Goal: Task Accomplishment & Management: Complete application form

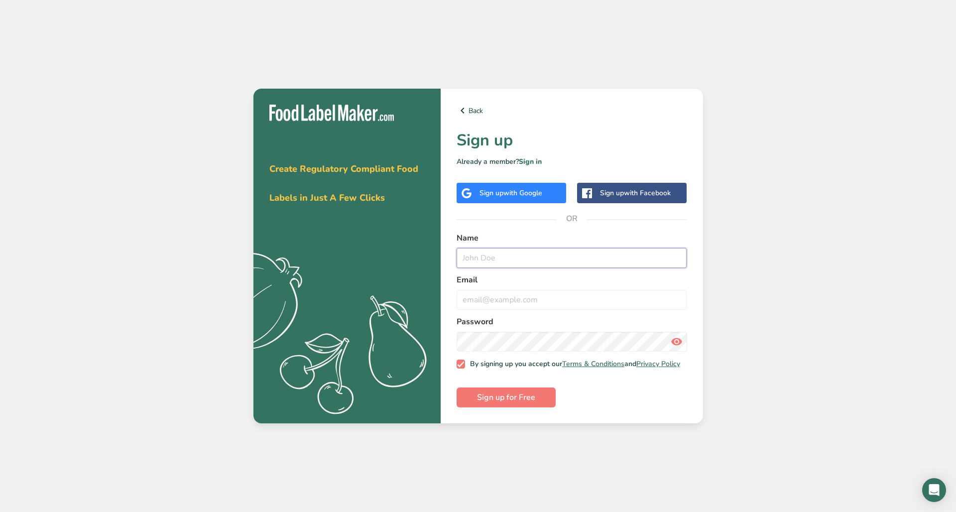
click at [492, 249] on input "text" at bounding box center [572, 258] width 231 height 20
type input "Succulent Chocolates"
click at [540, 297] on input "email" at bounding box center [572, 300] width 231 height 20
type input "orders@succulentchocolates.com"
click at [692, 484] on div "Get your free trial today Create Regulatory Compliant Food Labels in Just A Few…" at bounding box center [478, 256] width 956 height 512
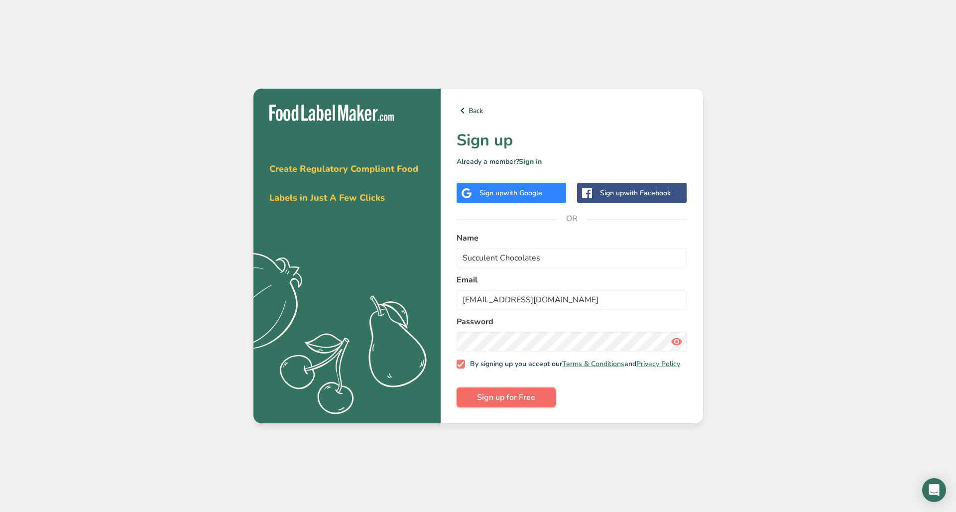
click at [515, 404] on span "Sign up for Free" at bounding box center [506, 398] width 58 height 12
click at [466, 109] on icon at bounding box center [463, 111] width 12 height 18
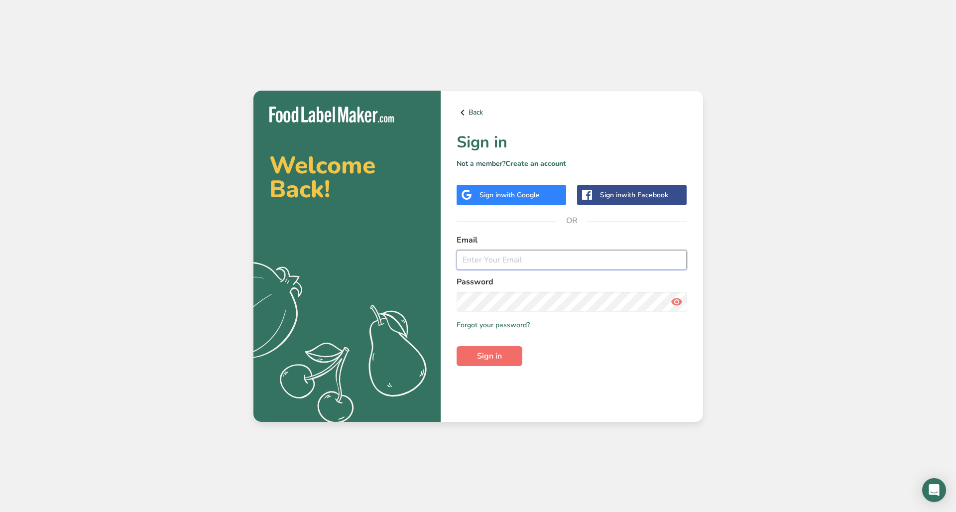
type input "marketing@succulentchocolates.com"
click at [503, 350] on button "Sign in" at bounding box center [490, 356] width 66 height 20
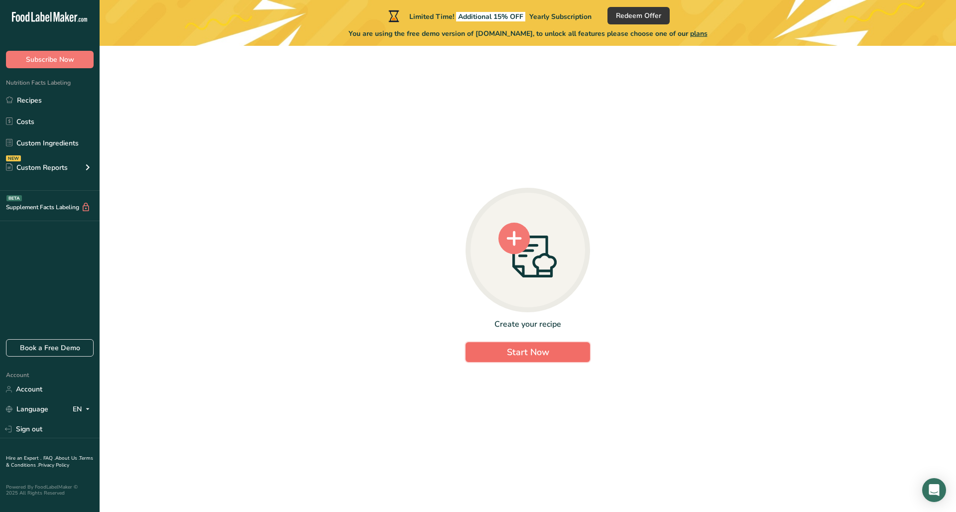
click at [541, 353] on span "Start Now" at bounding box center [528, 352] width 42 height 12
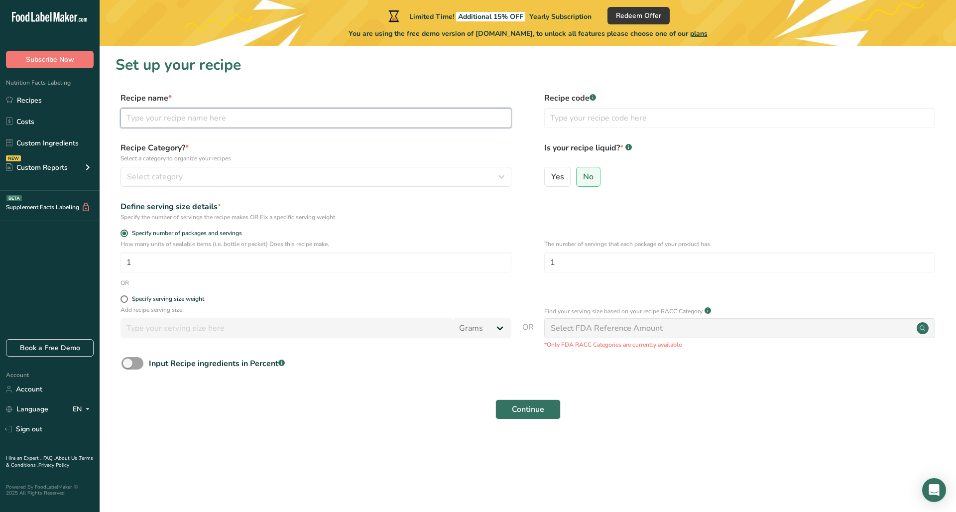
click at [217, 122] on input "text" at bounding box center [316, 118] width 391 height 20
type input "Granola Cups"
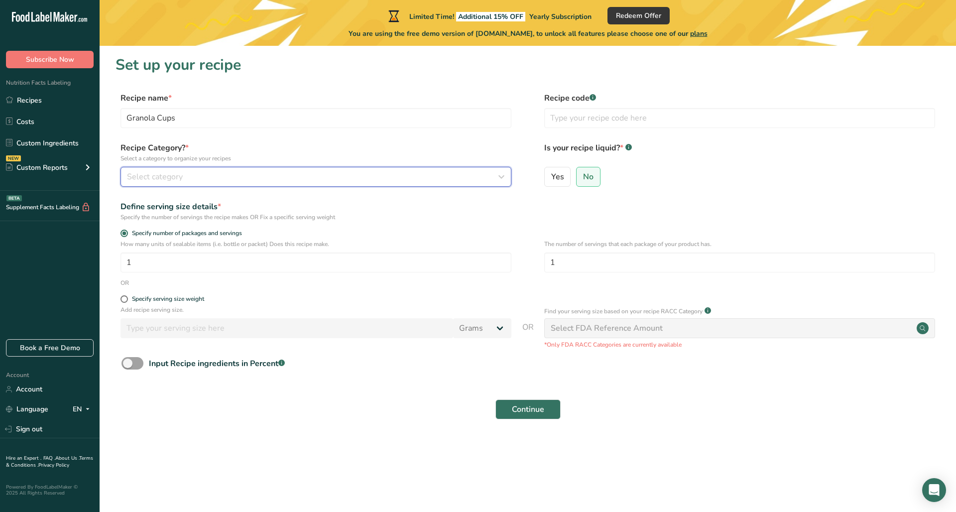
click at [204, 178] on div "Select category" at bounding box center [313, 177] width 372 height 12
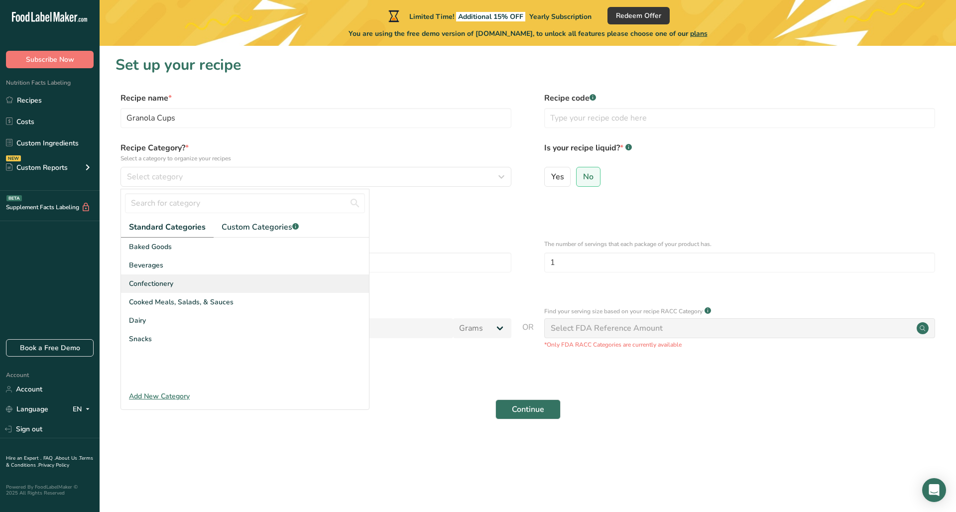
click at [173, 280] on div "Confectionery" at bounding box center [245, 283] width 248 height 18
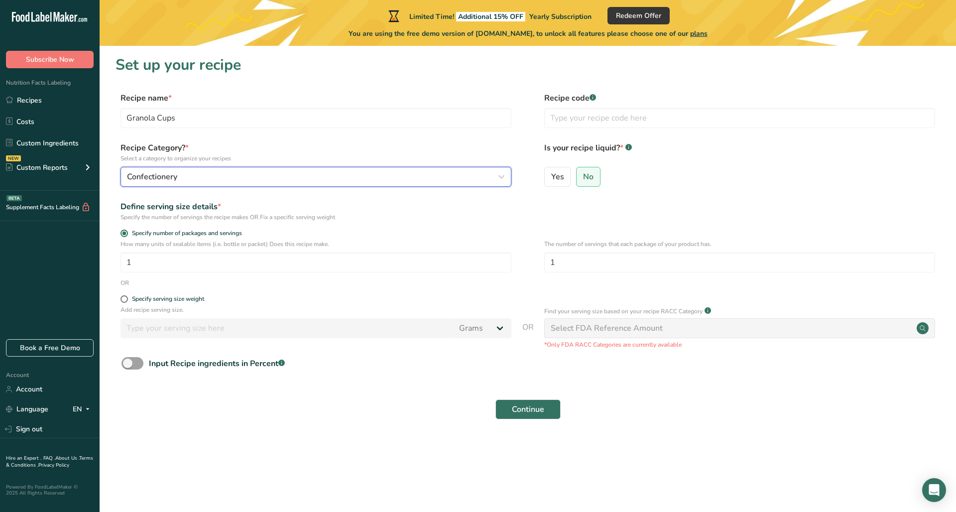
click at [195, 176] on div "Confectionery" at bounding box center [313, 177] width 372 height 12
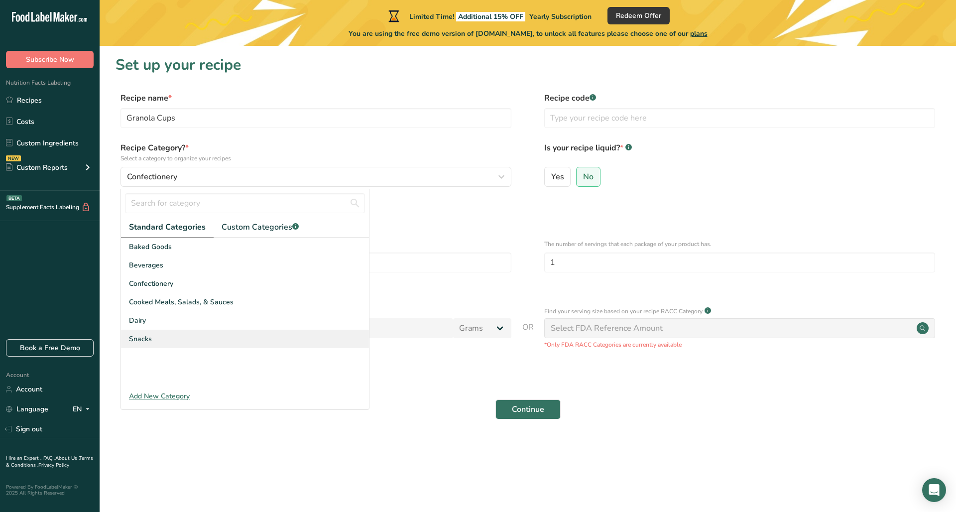
click at [168, 341] on div "Snacks" at bounding box center [245, 339] width 248 height 18
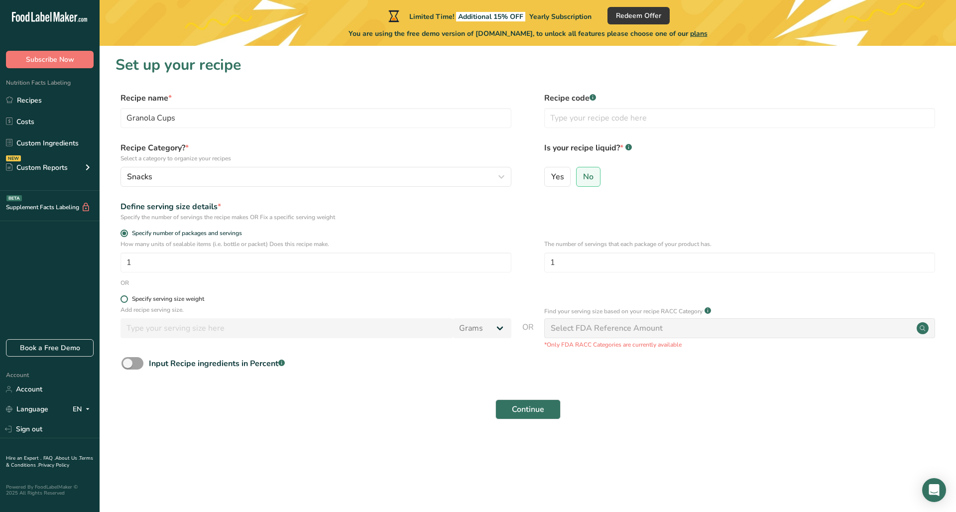
click at [123, 297] on span at bounding box center [124, 298] width 7 height 7
click at [123, 297] on input "Specify serving size weight" at bounding box center [124, 299] width 6 height 6
radio input "true"
radio input "false"
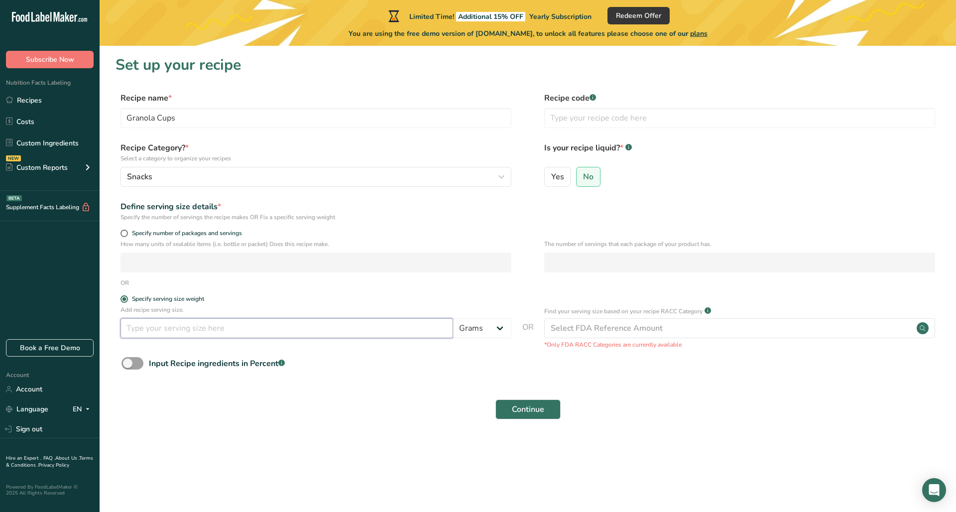
click at [158, 329] on input "number" at bounding box center [287, 328] width 333 height 20
type input "72"
click at [556, 177] on span "Yes" at bounding box center [557, 177] width 13 height 10
click at [551, 177] on input "Yes" at bounding box center [548, 176] width 6 height 6
radio input "true"
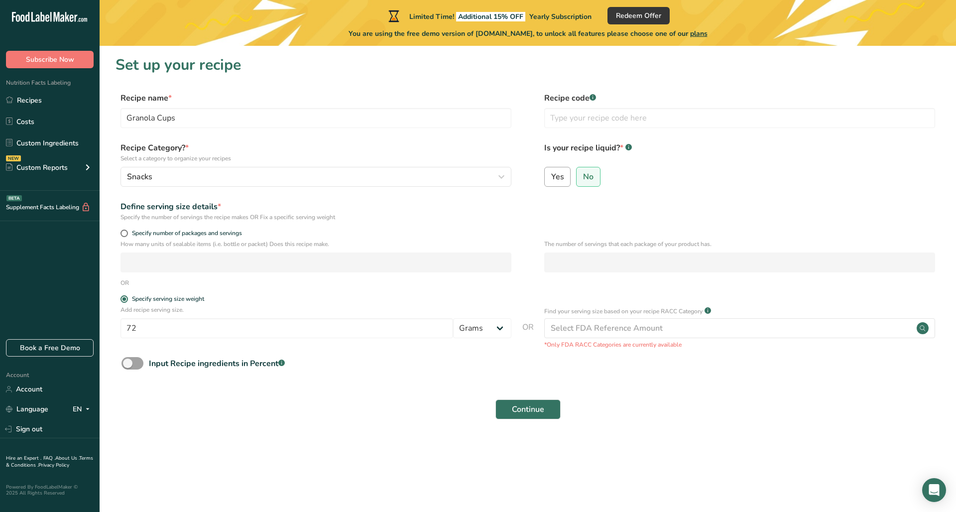
radio input "false"
select select "22"
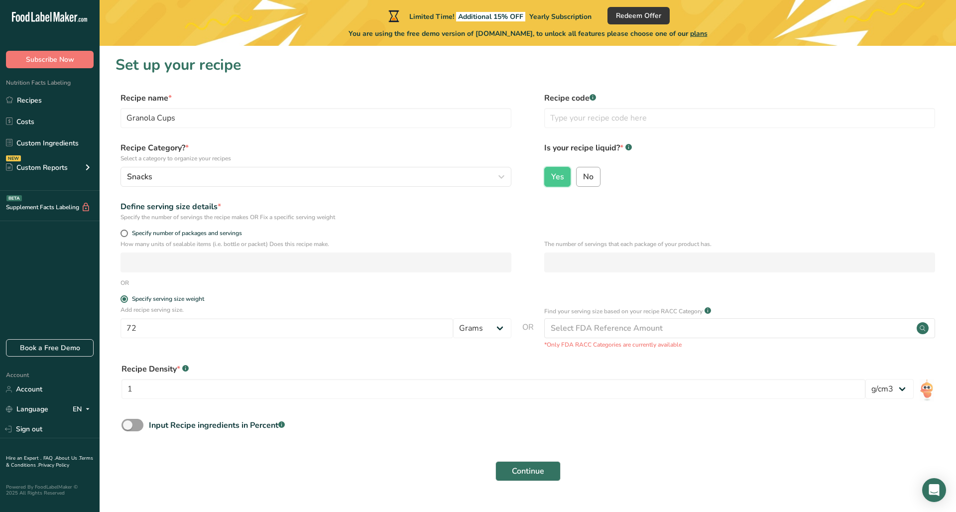
click at [590, 180] on span "No" at bounding box center [588, 177] width 10 height 10
click at [583, 180] on input "No" at bounding box center [580, 176] width 6 height 6
radio input "true"
radio input "false"
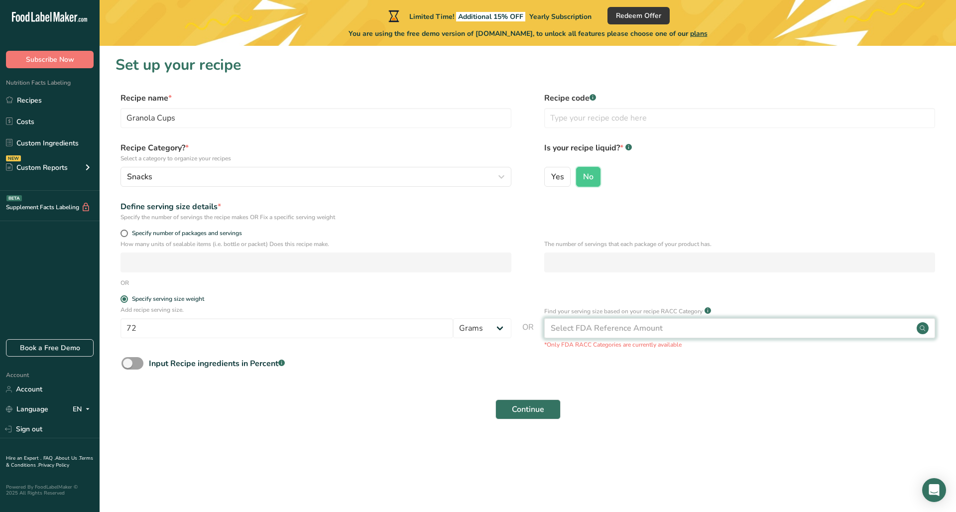
click at [680, 332] on div "Select FDA Reference Amount" at bounding box center [740, 328] width 391 height 20
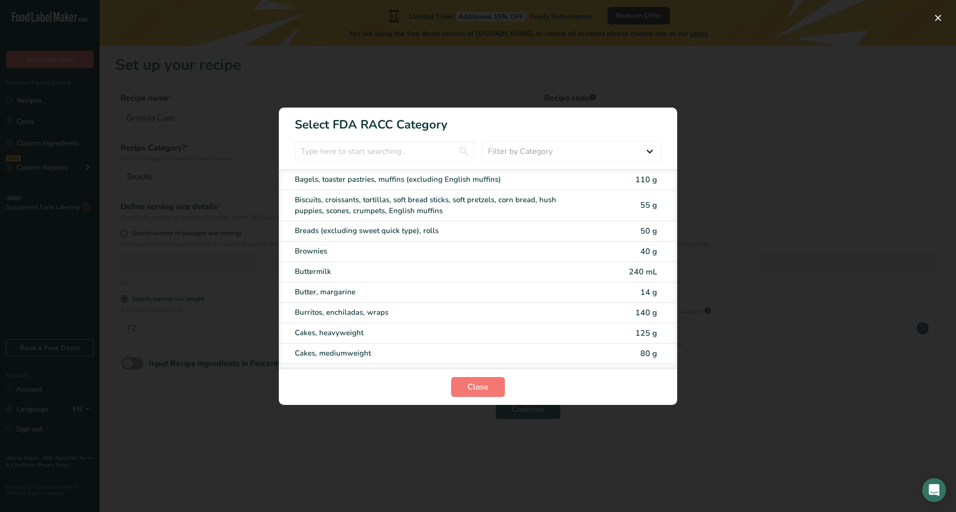
click at [759, 112] on div "RACC Category Selection Modal" at bounding box center [478, 256] width 956 height 512
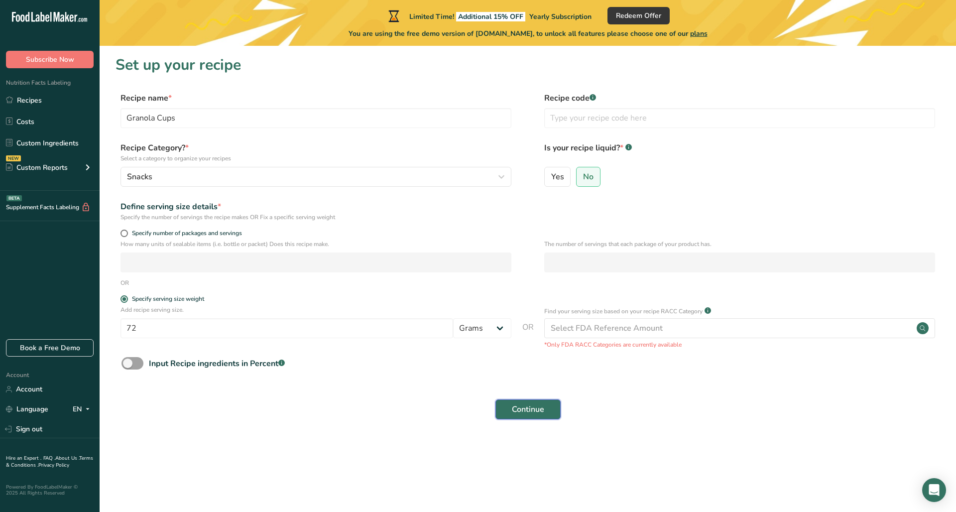
click at [523, 409] on span "Continue" at bounding box center [528, 410] width 32 height 12
click at [49, 98] on link "Recipes" at bounding box center [50, 100] width 100 height 19
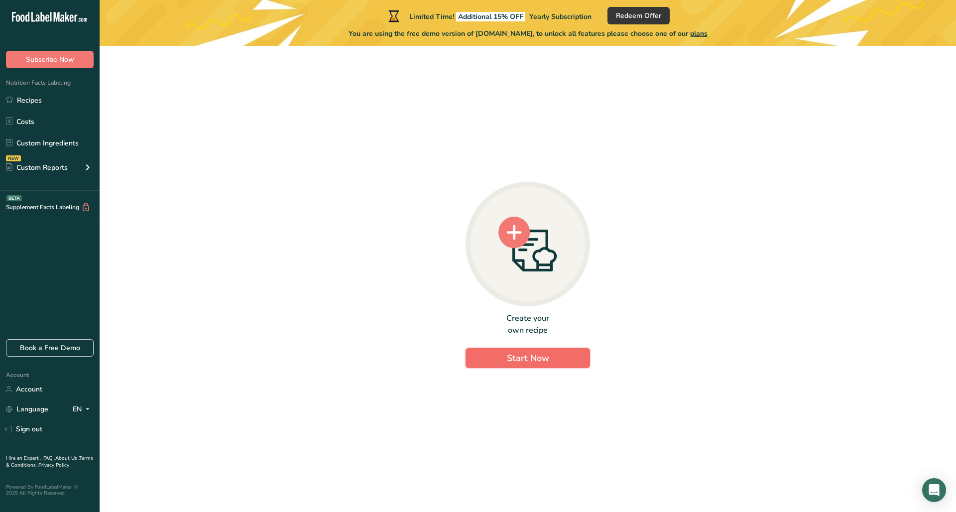
click at [521, 358] on span "Start Now" at bounding box center [528, 358] width 42 height 12
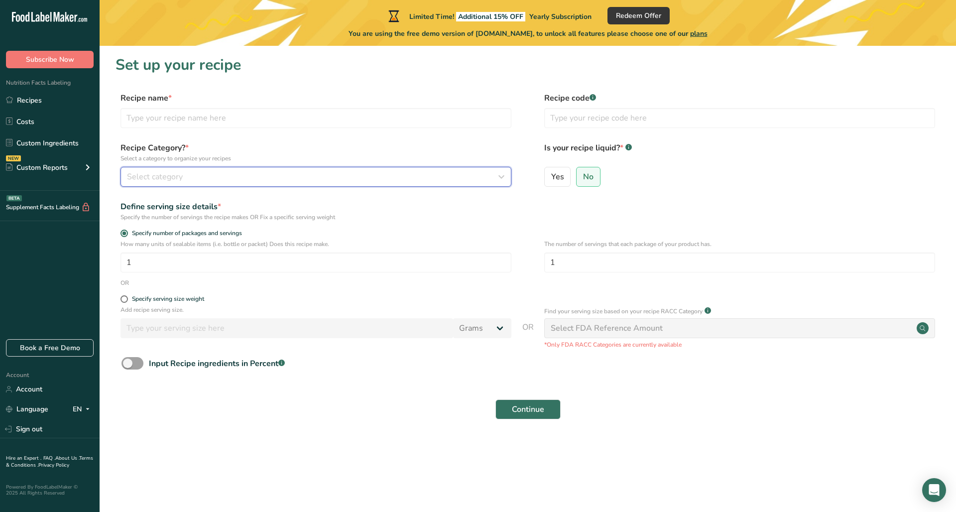
click at [192, 177] on div "Select category" at bounding box center [313, 177] width 372 height 12
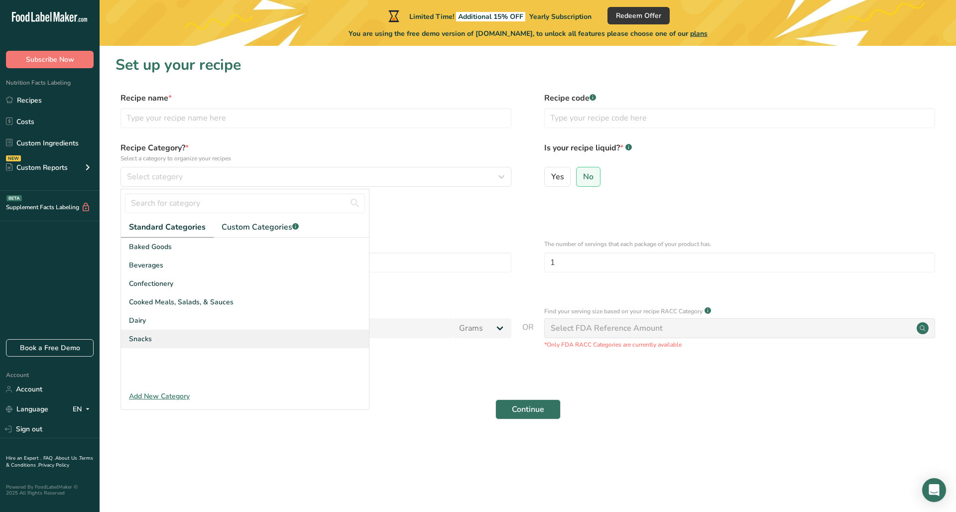
click at [168, 334] on div "Snacks" at bounding box center [245, 339] width 248 height 18
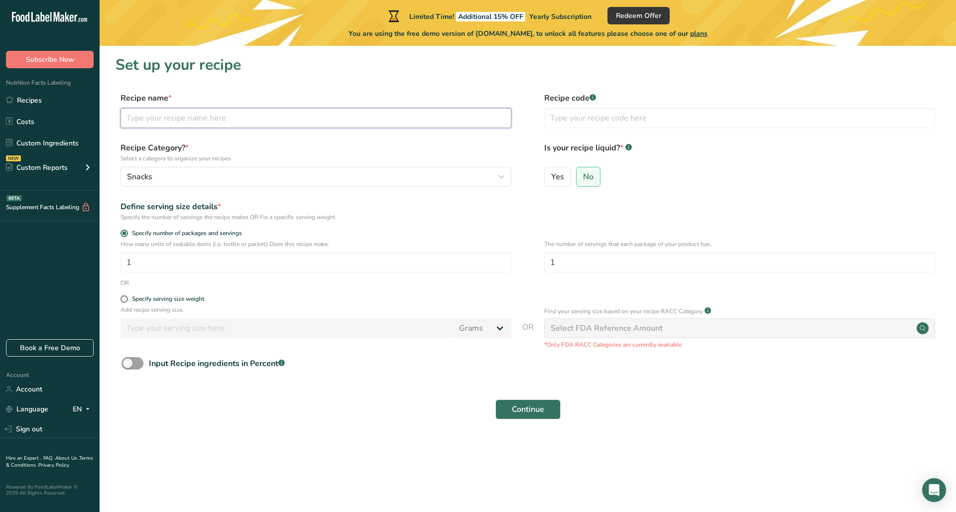
click at [201, 126] on input "text" at bounding box center [316, 118] width 391 height 20
type input "Granola Cups"
click at [273, 262] on input "1" at bounding box center [316, 263] width 391 height 20
click at [125, 299] on span at bounding box center [124, 298] width 7 height 7
click at [125, 299] on input "Specify serving size weight" at bounding box center [124, 299] width 6 height 6
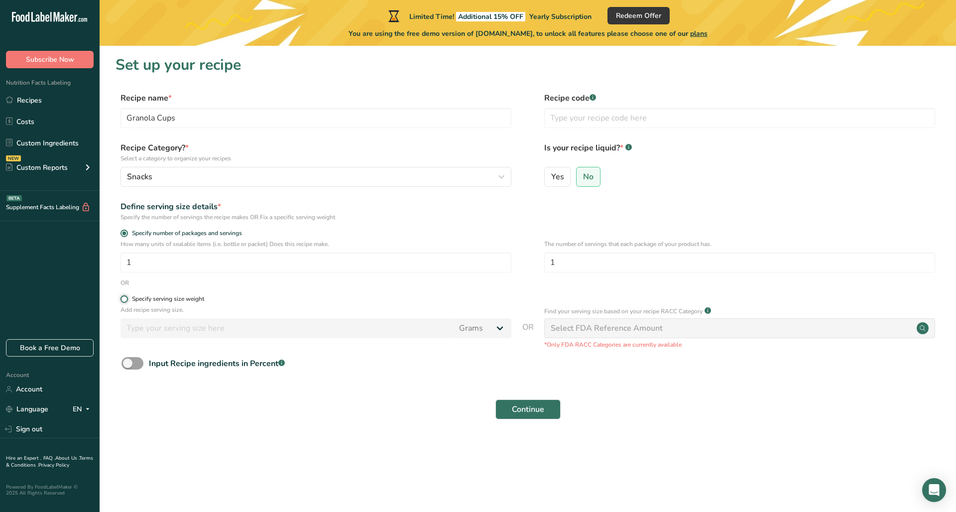
radio input "true"
radio input "false"
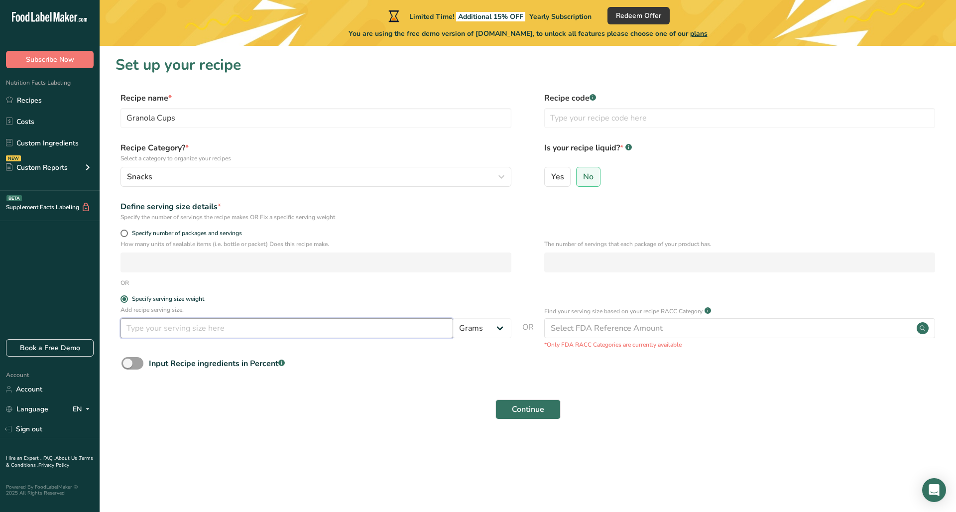
click at [162, 329] on input "number" at bounding box center [287, 328] width 333 height 20
type input "72"
click at [550, 416] on button "Continue" at bounding box center [528, 410] width 65 height 20
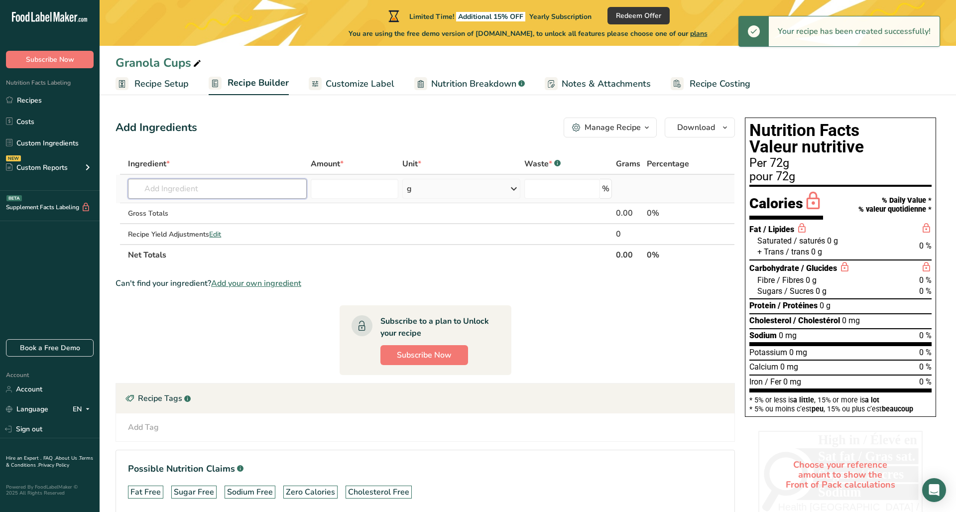
click at [204, 190] on input "text" at bounding box center [217, 189] width 179 height 20
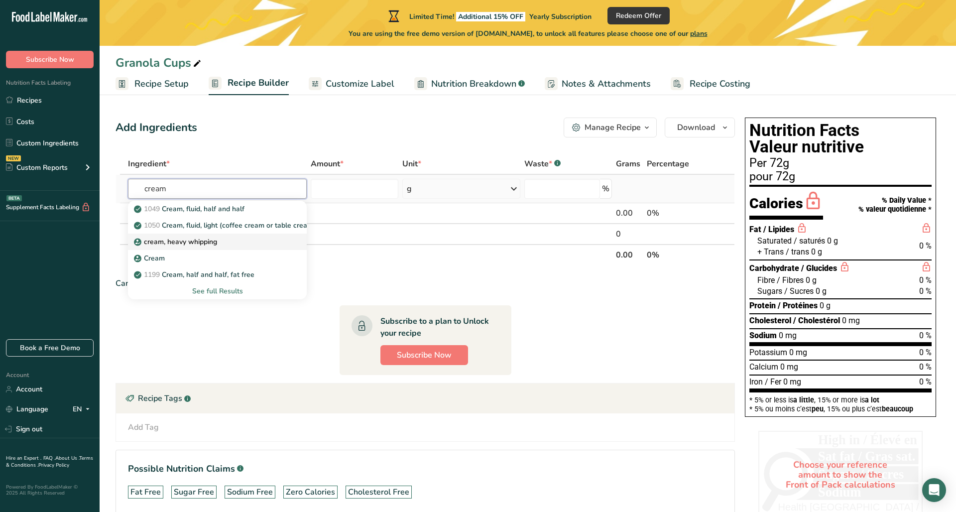
type input "cream"
click at [226, 241] on div "cream, heavy whipping" at bounding box center [209, 242] width 147 height 10
type input "cream, heavy whipping"
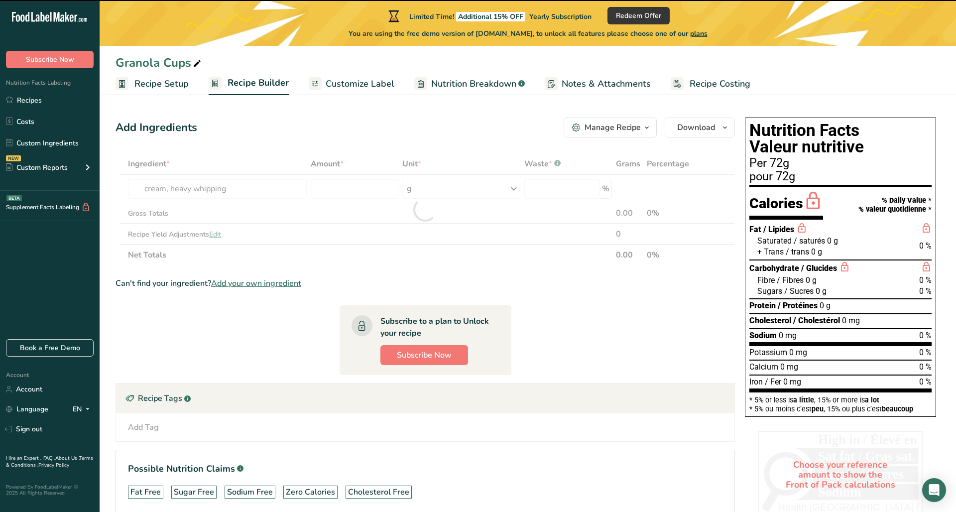
type input "0"
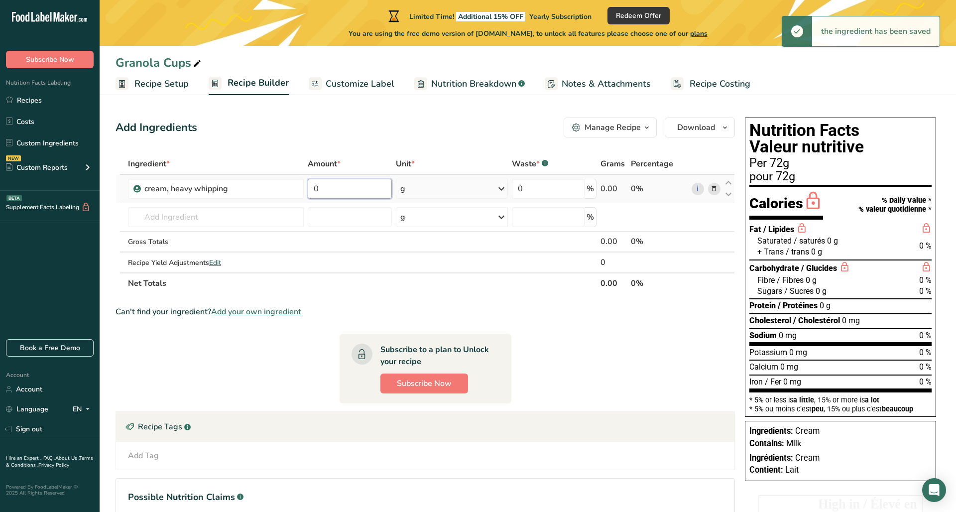
click at [359, 189] on input "0" at bounding box center [350, 189] width 84 height 20
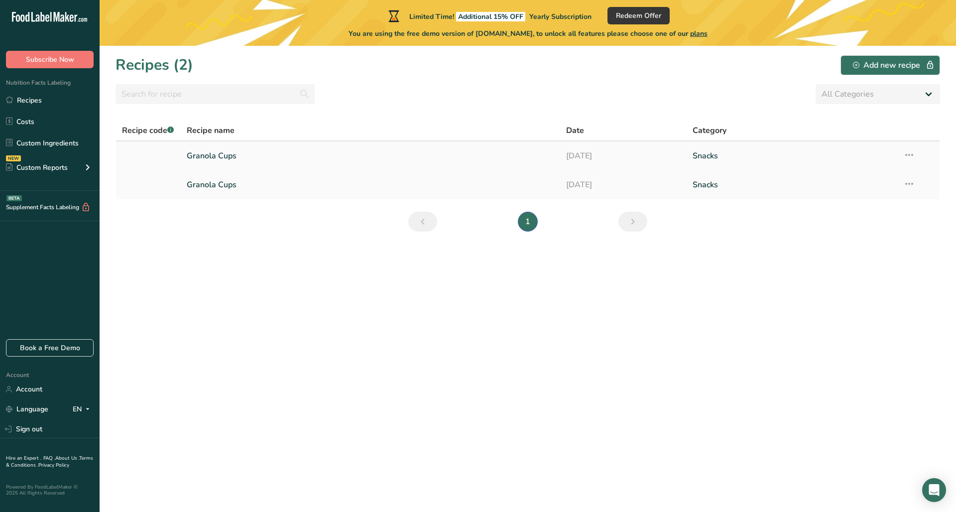
click at [154, 157] on link at bounding box center [148, 155] width 53 height 21
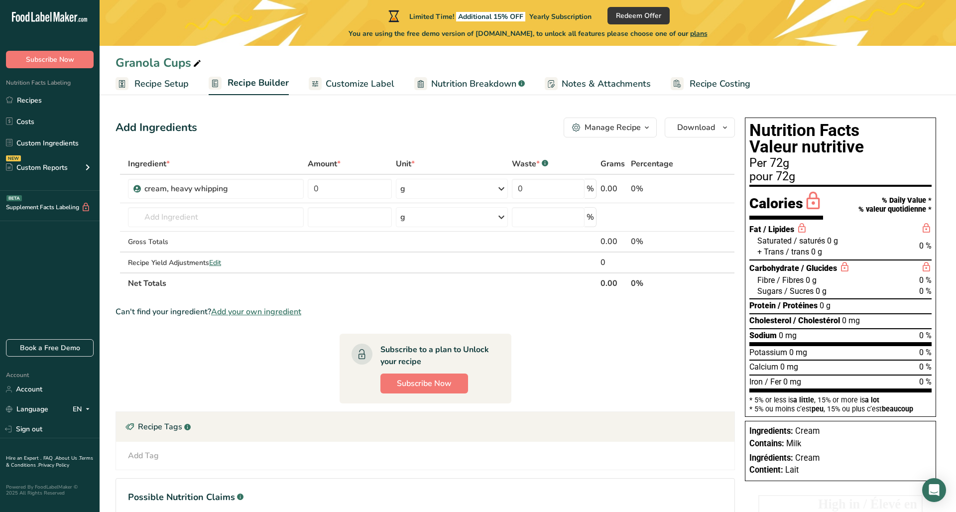
click at [198, 58] on icon at bounding box center [197, 64] width 9 height 14
drag, startPoint x: 156, startPoint y: 64, endPoint x: 96, endPoint y: 64, distance: 60.3
click at [96, 64] on div ".a-20{fill:#fff;} Subscribe Now Nutrition Facts Labeling Recipes Costs Custom I…" at bounding box center [478, 301] width 956 height 602
type input "Caramel Cups"
click at [338, 189] on input "0" at bounding box center [350, 189] width 84 height 20
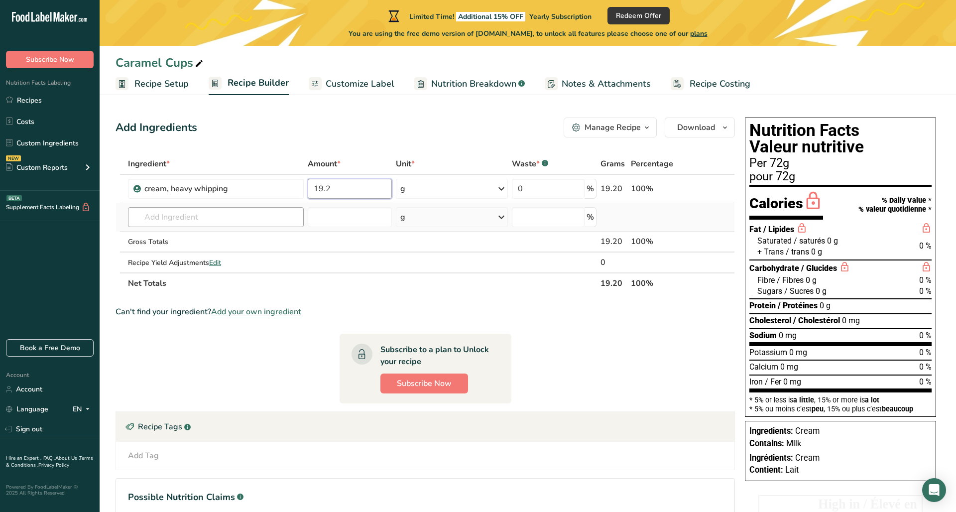
type input "19.2"
click at [211, 212] on div "Ingredient * Amount * Unit * Waste * .a-a{fill:#347362;}.b-a{fill:#fff;} Grams …" at bounding box center [426, 223] width 620 height 140
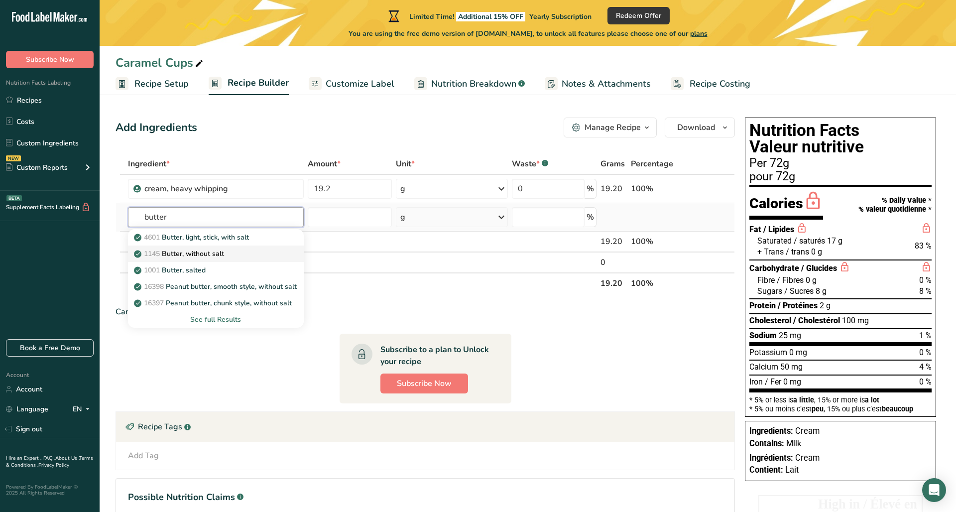
type input "butter"
click at [249, 257] on div "1145 Butter, without salt" at bounding box center [208, 254] width 144 height 10
type input "Butter, without salt"
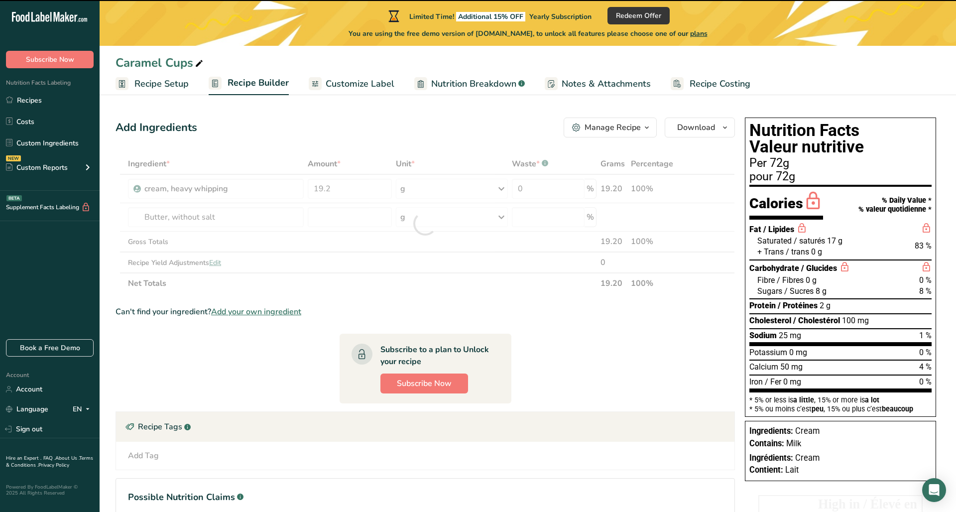
type input "0"
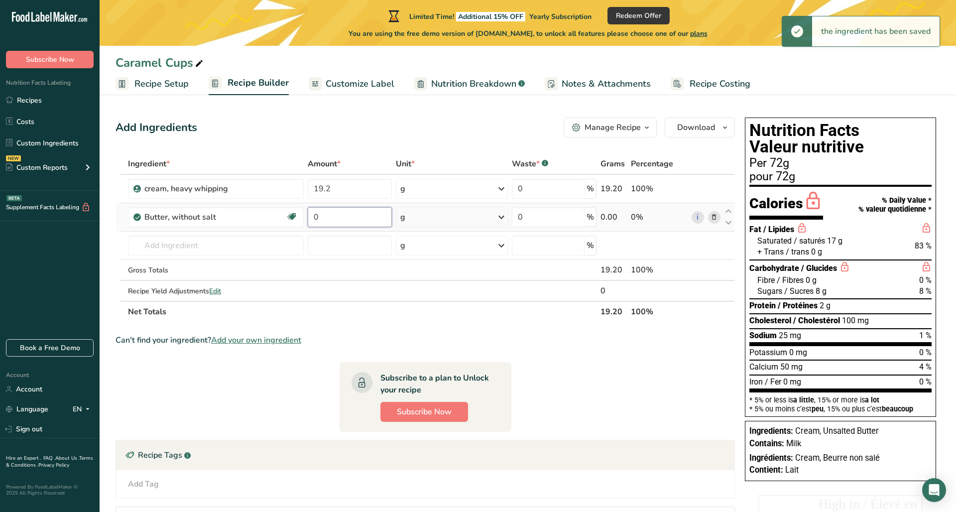
click at [352, 214] on input "0" at bounding box center [350, 217] width 84 height 20
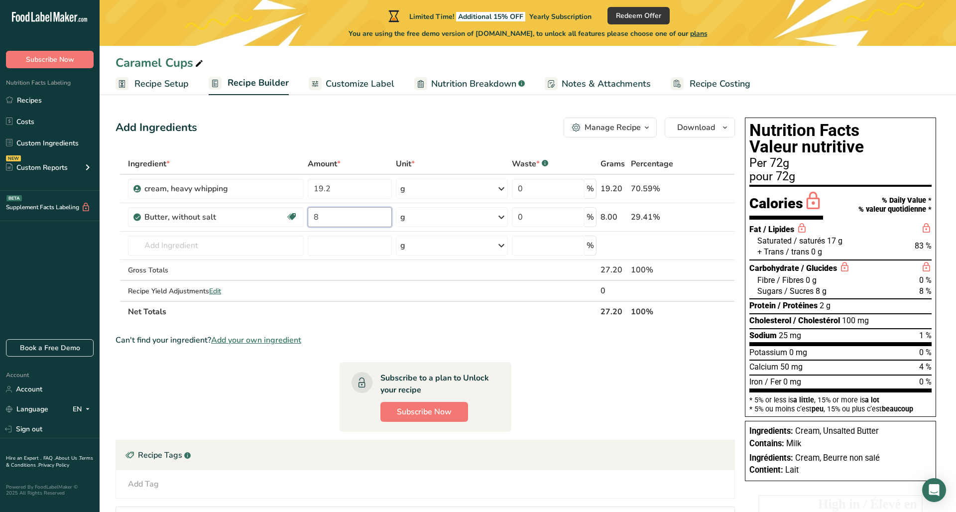
type input "8"
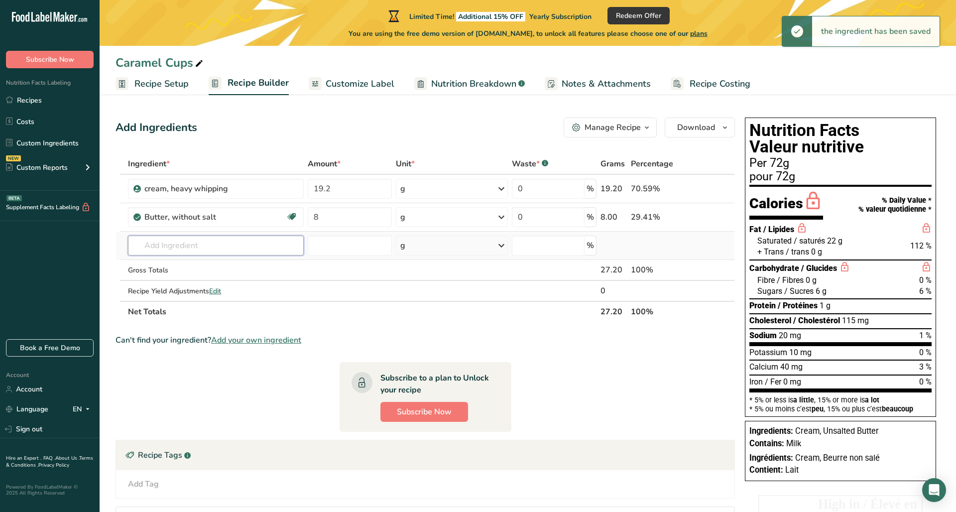
click at [178, 245] on div "Ingredient * Amount * Unit * Waste * .a-a{fill:#347362;}.b-a{fill:#fff;} Grams …" at bounding box center [426, 237] width 620 height 169
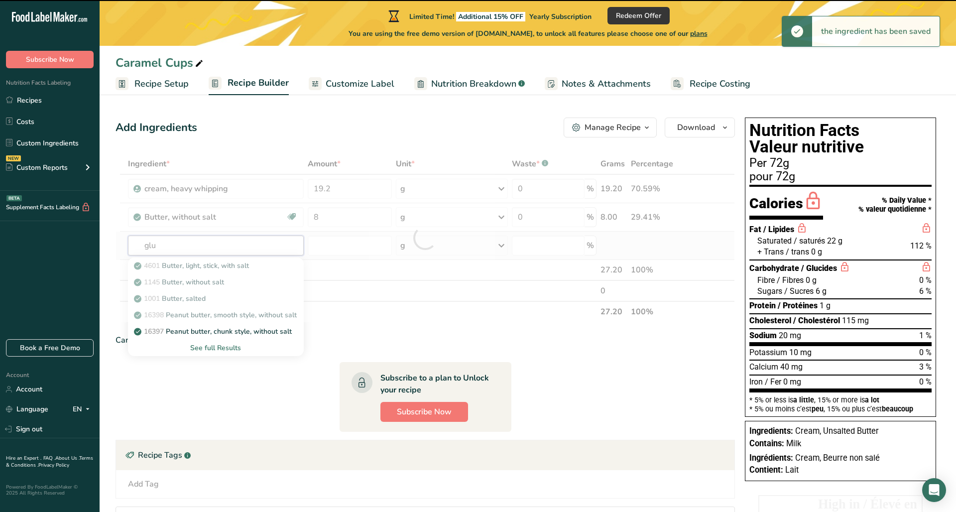
type input "glux"
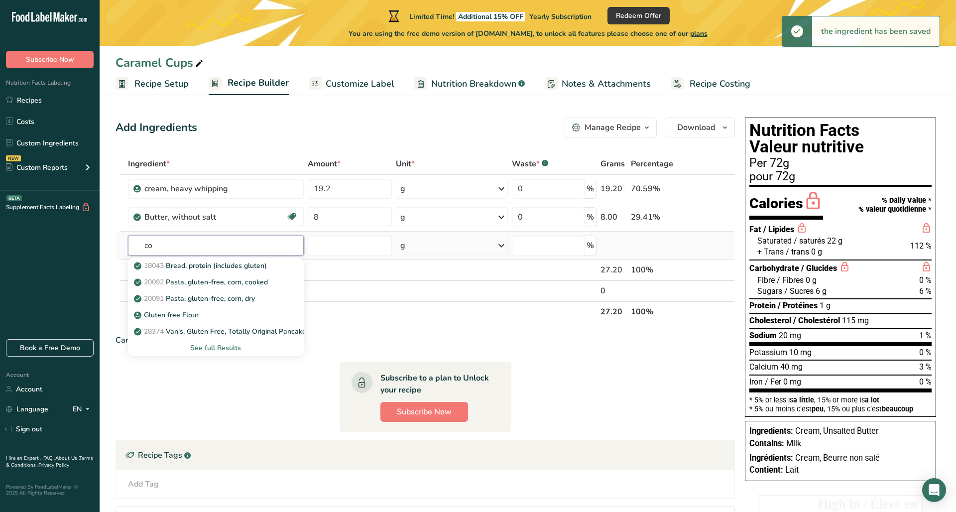
type input "c"
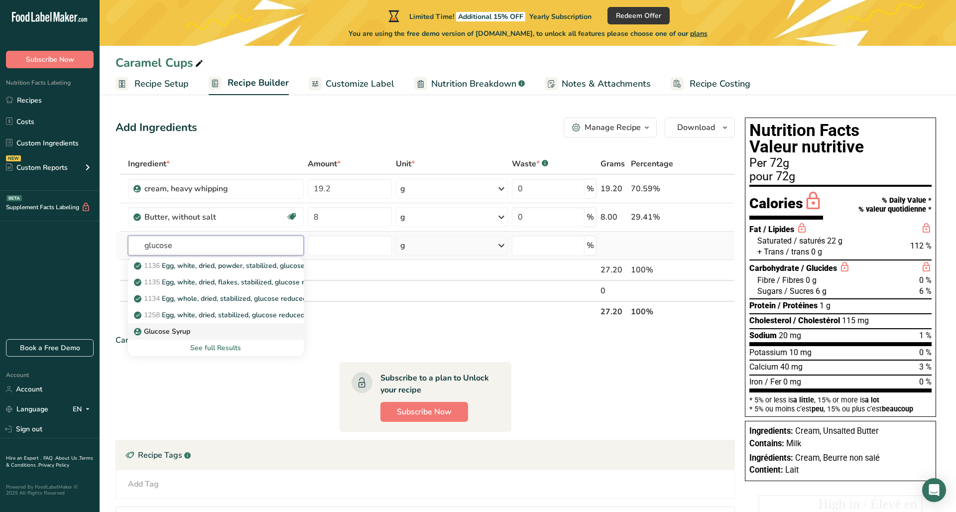
type input "glucose"
click at [205, 329] on div "Glucose Syrup" at bounding box center [208, 331] width 144 height 10
type input "Glucose Syrup"
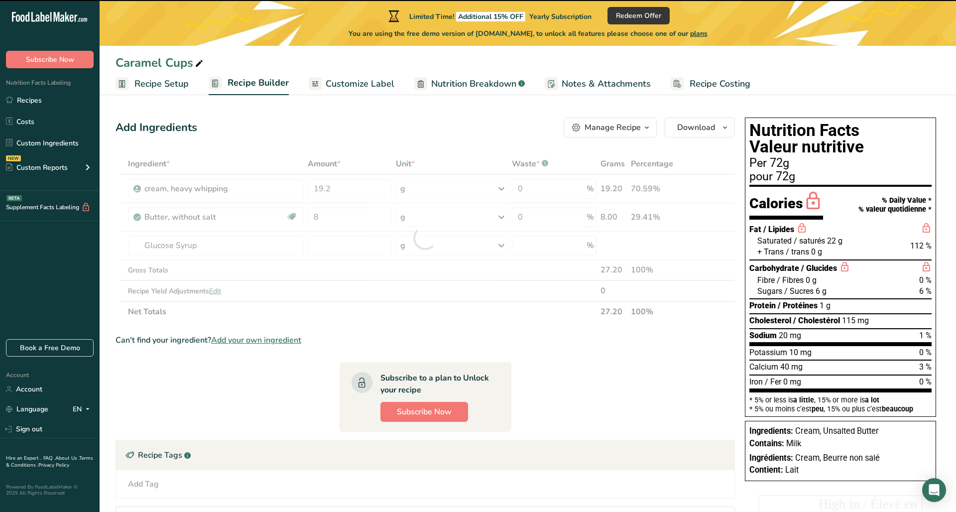
type input "0"
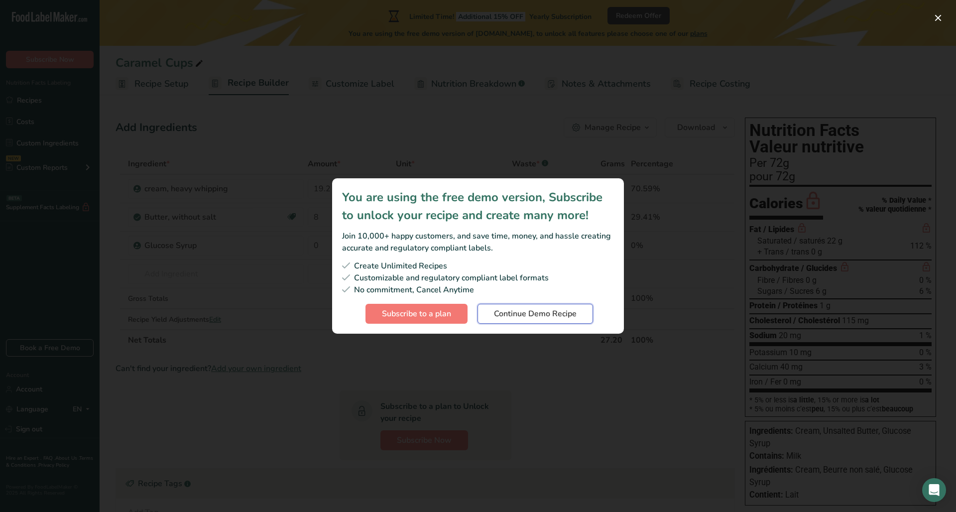
click at [509, 317] on span "Continue Demo Recipe" at bounding box center [535, 314] width 83 height 12
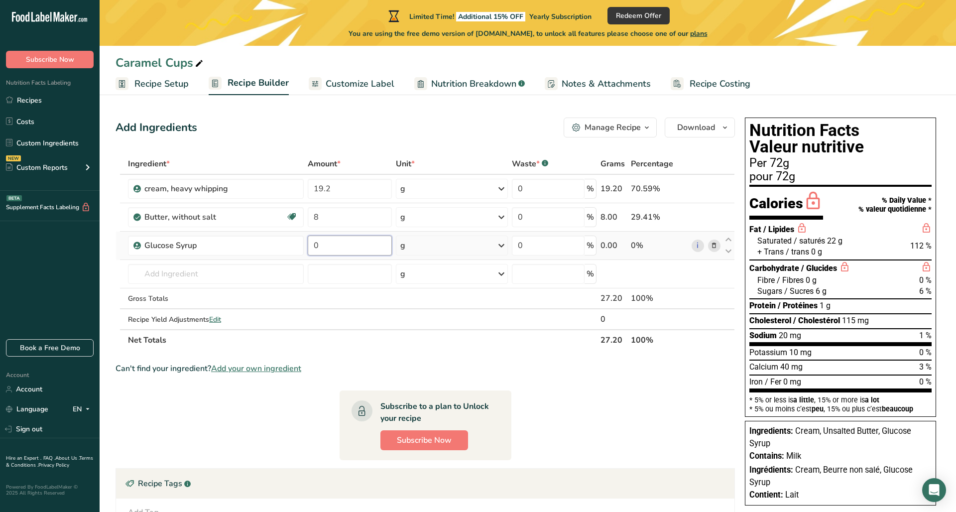
click at [365, 253] on input "0" at bounding box center [350, 246] width 84 height 20
click at [333, 250] on input "0" at bounding box center [350, 246] width 84 height 20
type input "5"
click at [164, 277] on div "Ingredient * Amount * Unit * Waste * .a-a{fill:#347362;}.b-a{fill:#fff;} Grams …" at bounding box center [426, 251] width 620 height 197
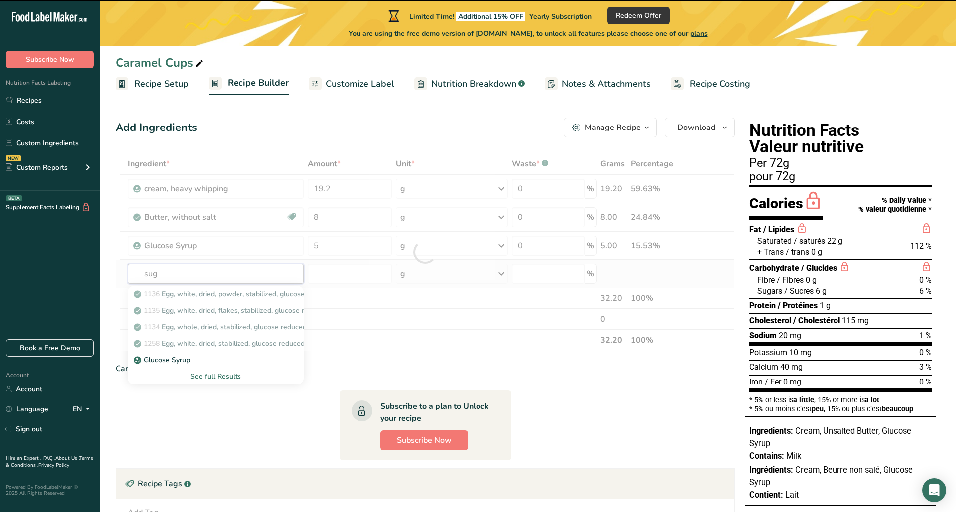
type input "suga"
type input "r"
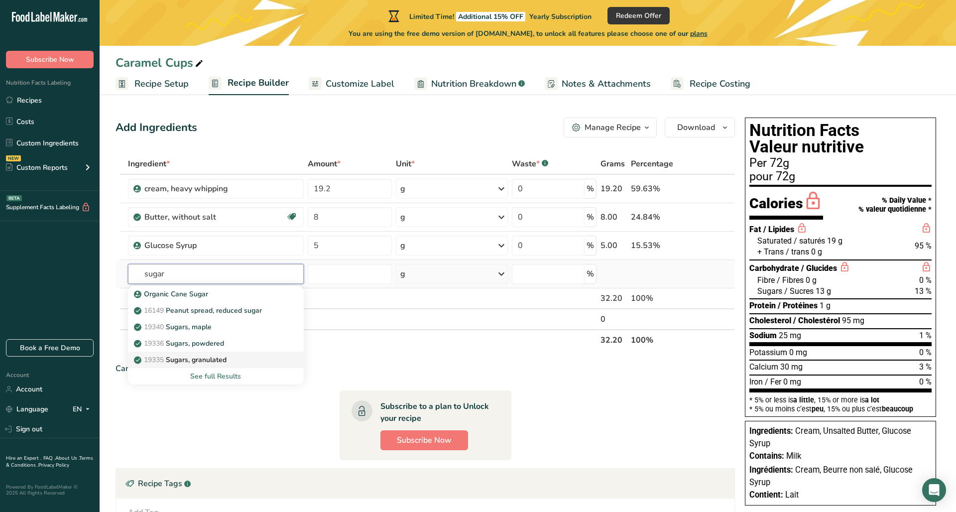
type input "sugar"
click at [220, 356] on p "19335 [GEOGRAPHIC_DATA], granulated" at bounding box center [181, 360] width 91 height 10
type input "Sugars, granulated"
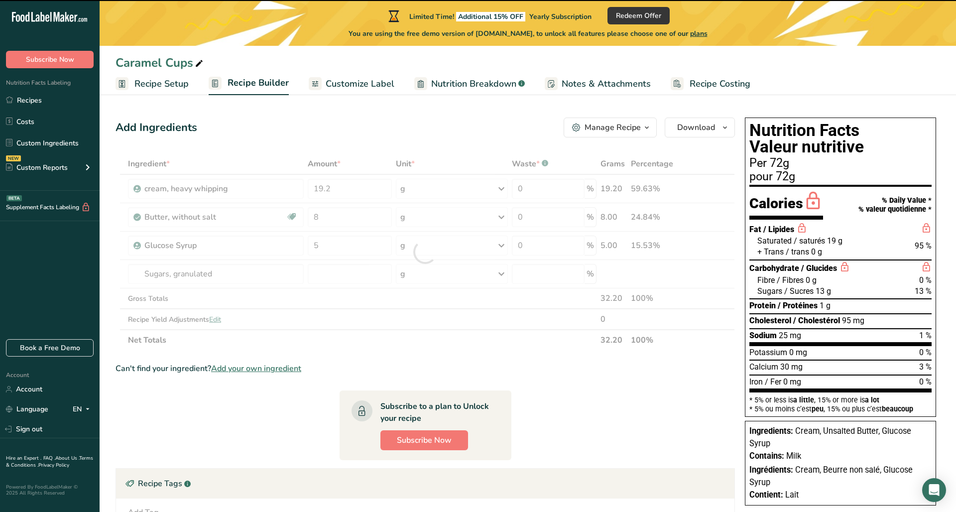
type input "0"
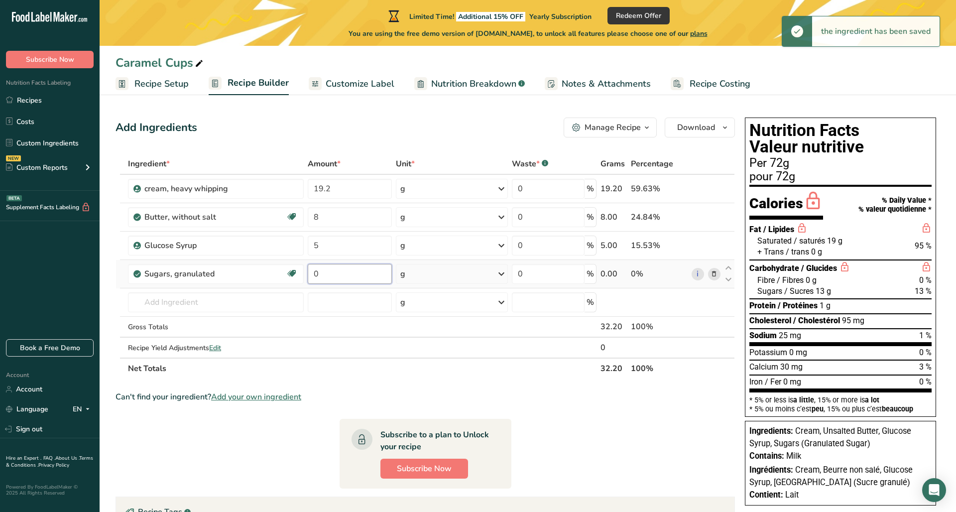
click at [350, 273] on input "0" at bounding box center [350, 274] width 84 height 20
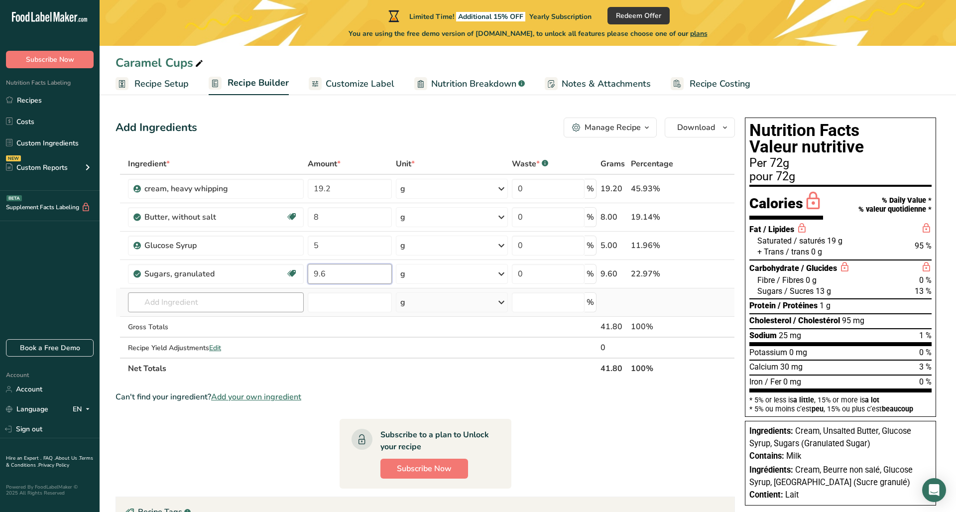
type input "9.6"
click at [208, 300] on div "Ingredient * Amount * Unit * Waste * .a-a{fill:#347362;}.b-a{fill:#fff;} Grams …" at bounding box center [426, 266] width 620 height 226
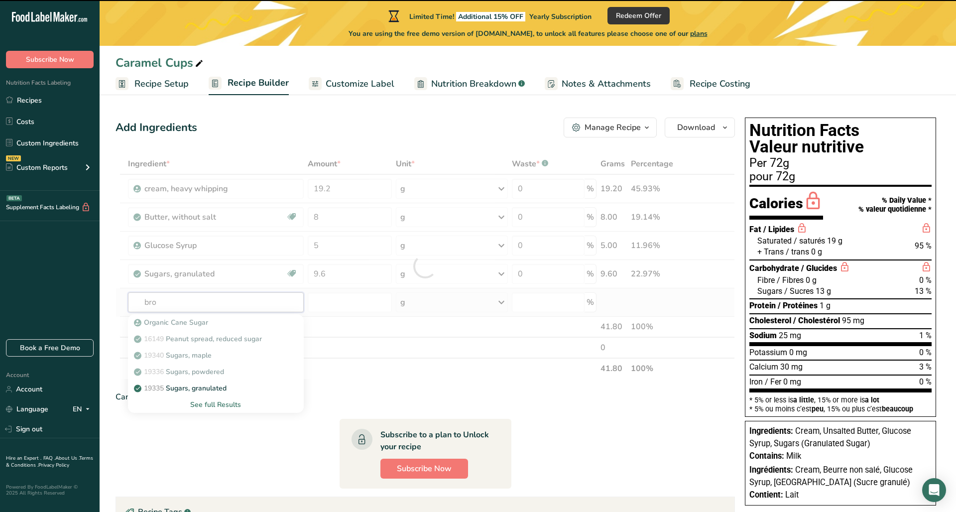
type input "bron"
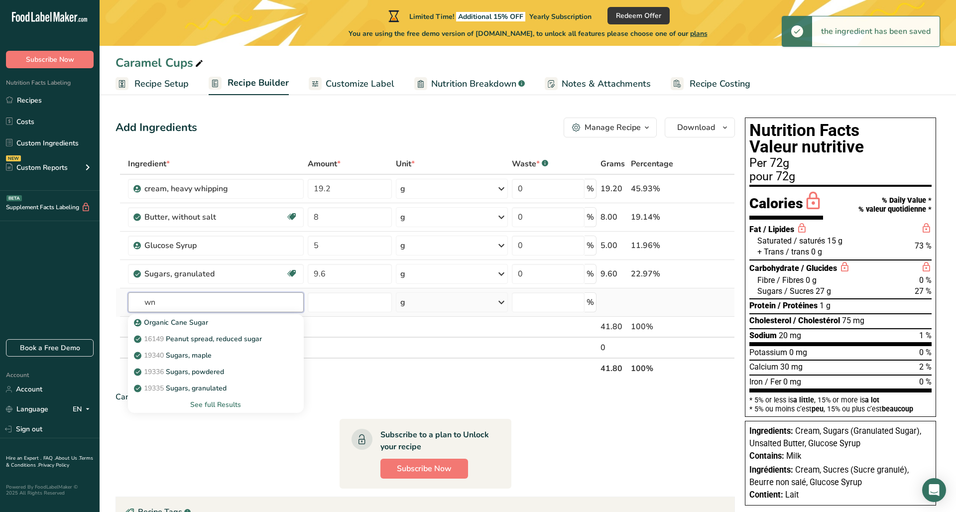
type input "w"
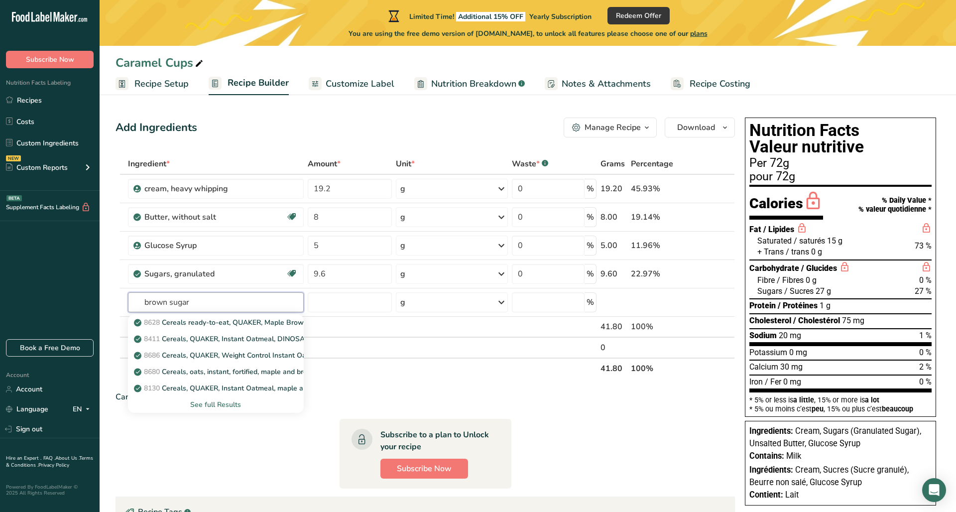
drag, startPoint x: 202, startPoint y: 301, endPoint x: 94, endPoint y: 301, distance: 108.1
click at [94, 301] on div ".a-20{fill:#fff;} Subscribe Now Nutrition Facts Labeling Recipes Costs Custom I…" at bounding box center [478, 338] width 956 height 677
type input "sugar"
click at [218, 403] on div "See full Results" at bounding box center [216, 405] width 160 height 10
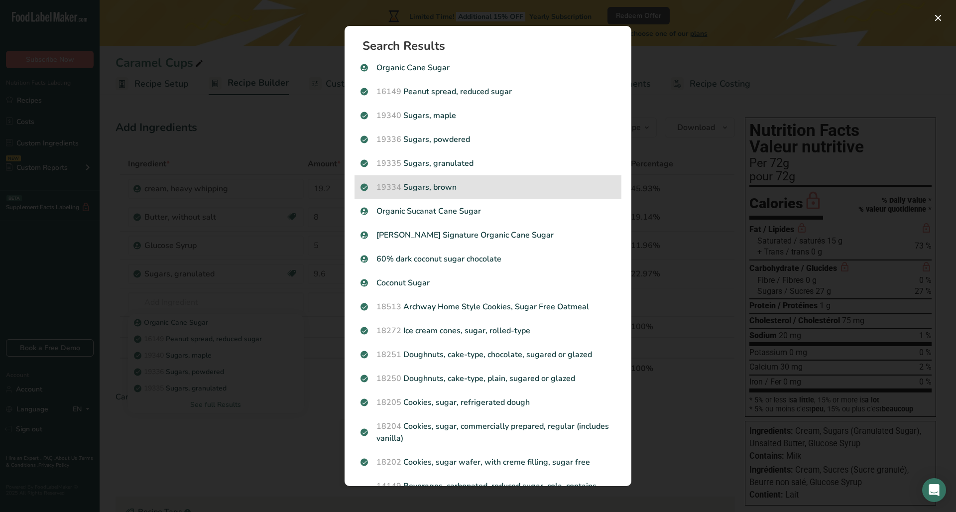
click at [448, 186] on p "19334 Sugars, brown" at bounding box center [488, 187] width 255 height 12
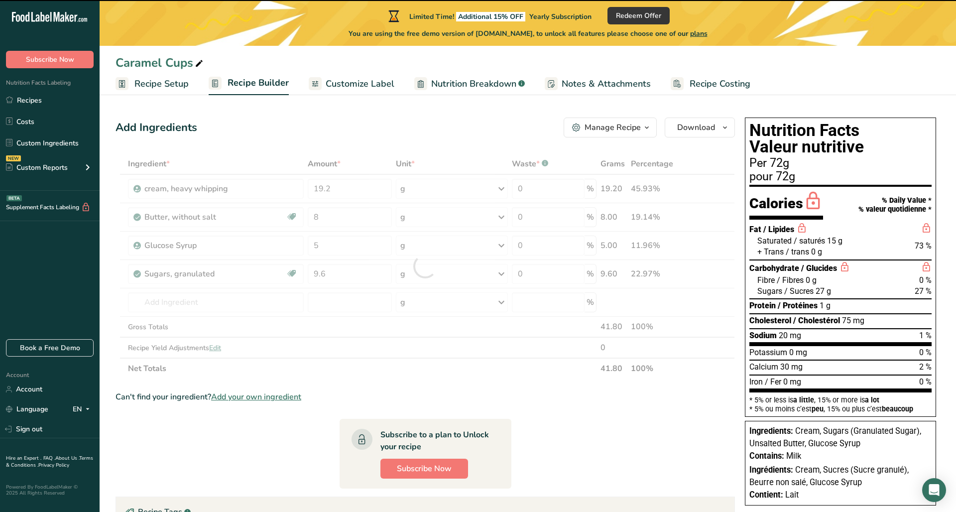
type input "0"
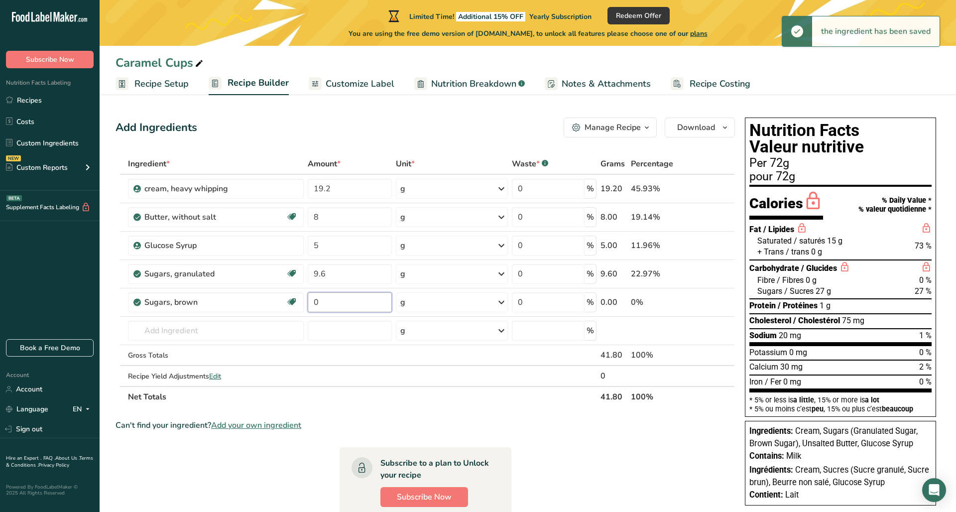
click at [337, 302] on input "0" at bounding box center [350, 302] width 84 height 20
type input "9.6"
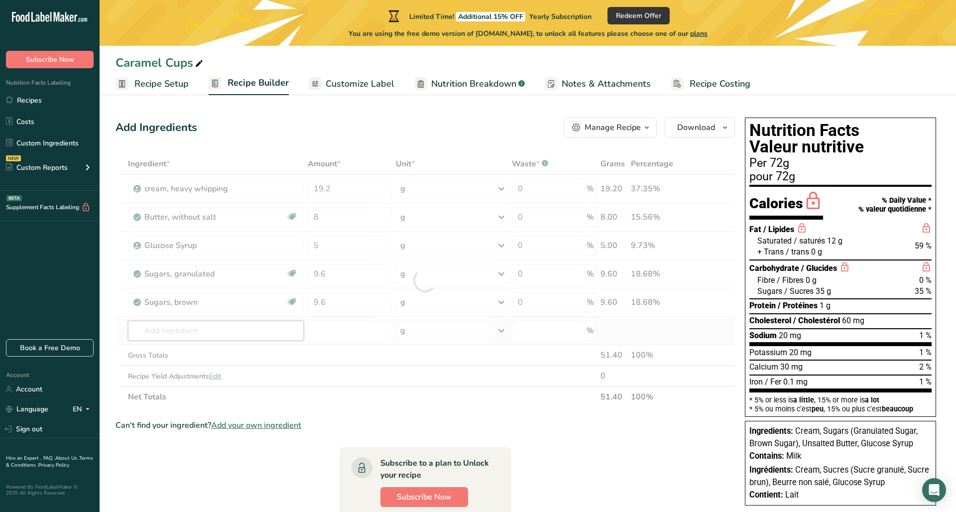
click at [172, 326] on div "Ingredient * Amount * Unit * Waste * .a-a{fill:#347362;}.b-a{fill:#fff;} Grams …" at bounding box center [426, 280] width 620 height 254
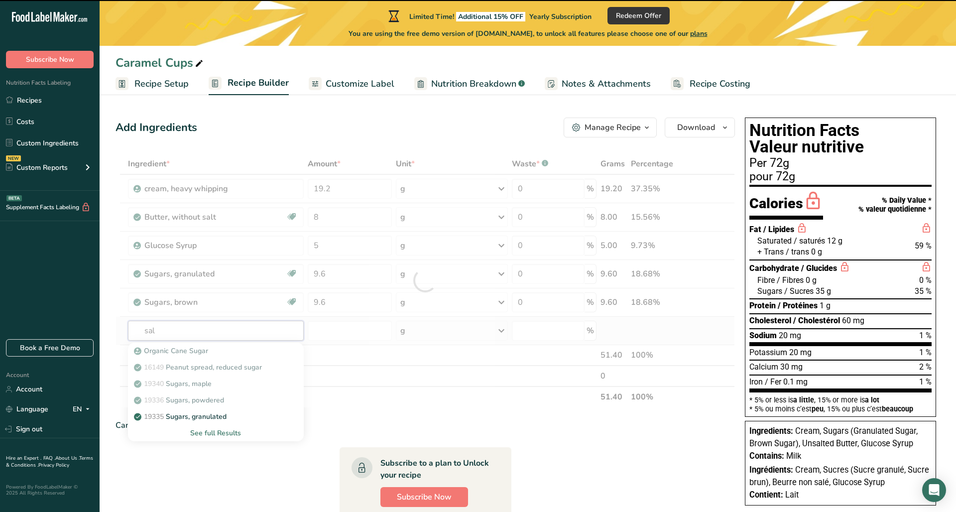
type input "salt"
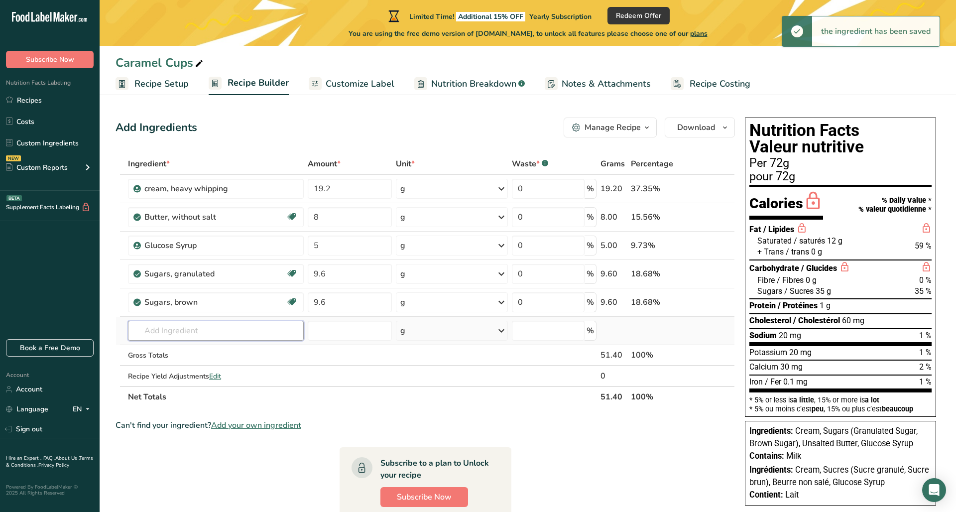
click at [199, 331] on input "text" at bounding box center [216, 331] width 176 height 20
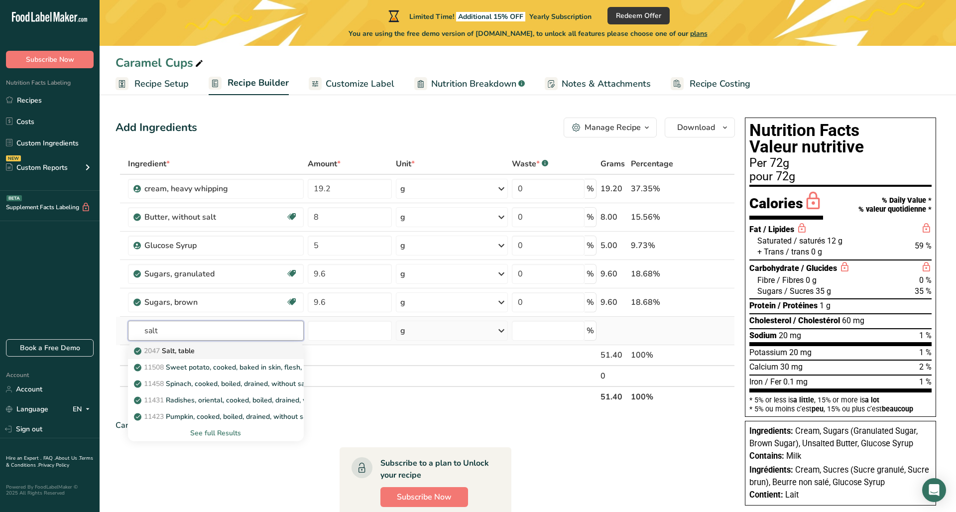
type input "salt"
click at [202, 346] on div "2047 Salt, table" at bounding box center [208, 351] width 144 height 10
type input "Salt, table"
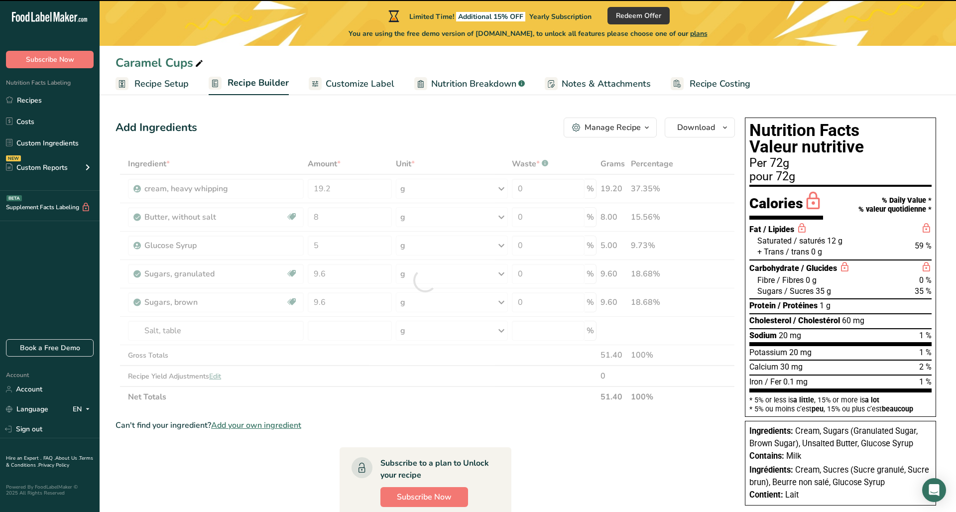
click at [348, 331] on div at bounding box center [426, 280] width 620 height 254
type input "0"
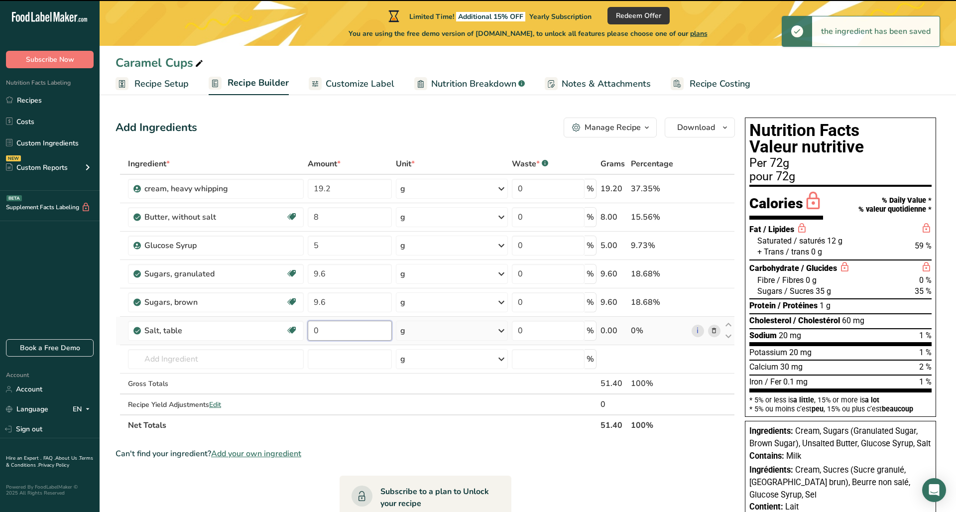
click at [344, 331] on input "0" at bounding box center [350, 331] width 84 height 20
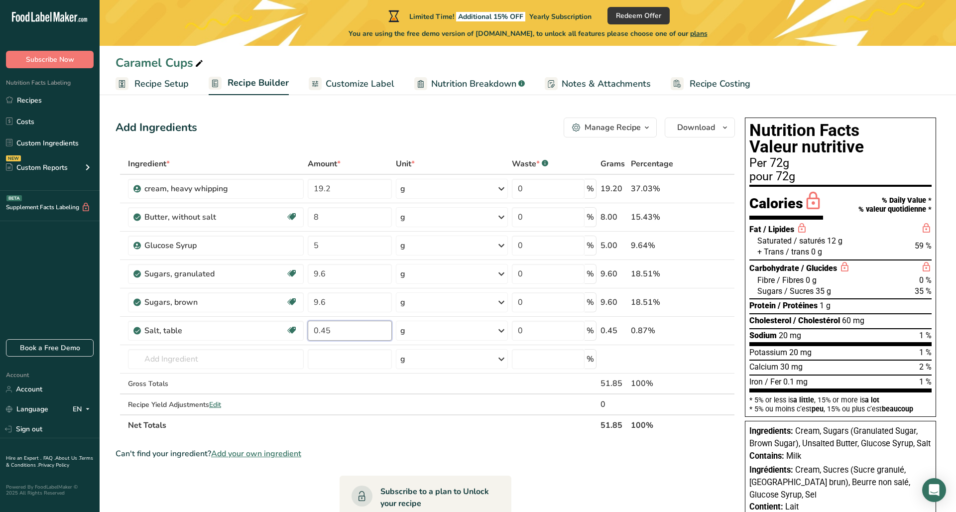
type input "0.45"
click at [212, 358] on div "Ingredient * Amount * Unit * Waste * .a-a{fill:#347362;}.b-a{fill:#fff;} Grams …" at bounding box center [426, 294] width 620 height 282
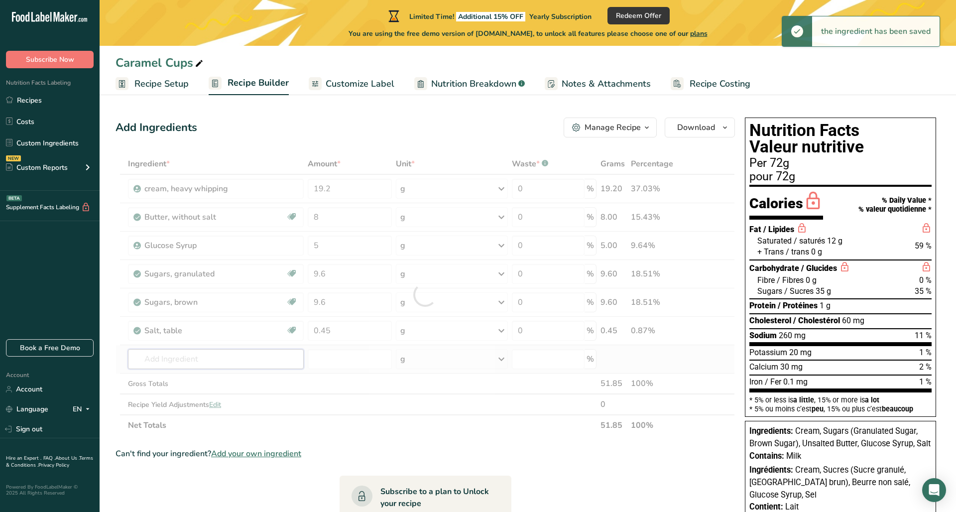
type input "p"
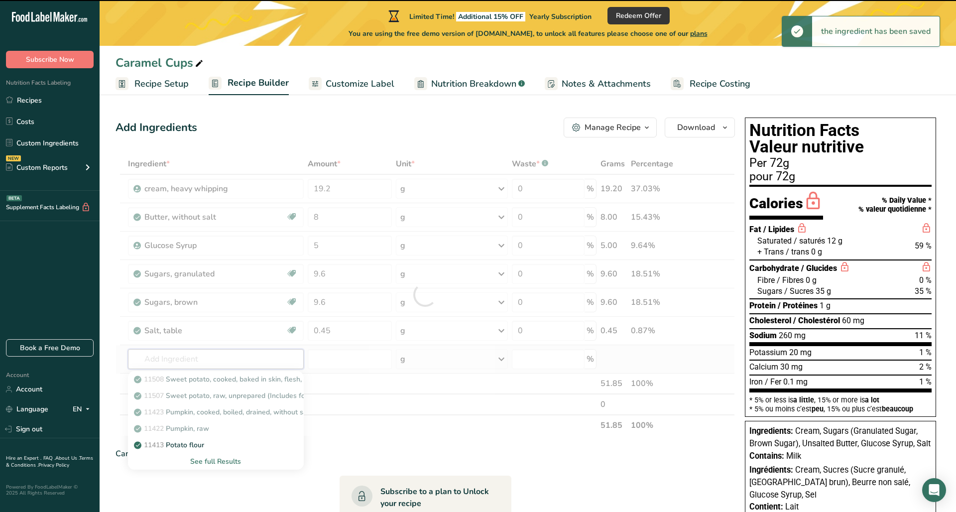
type input "e"
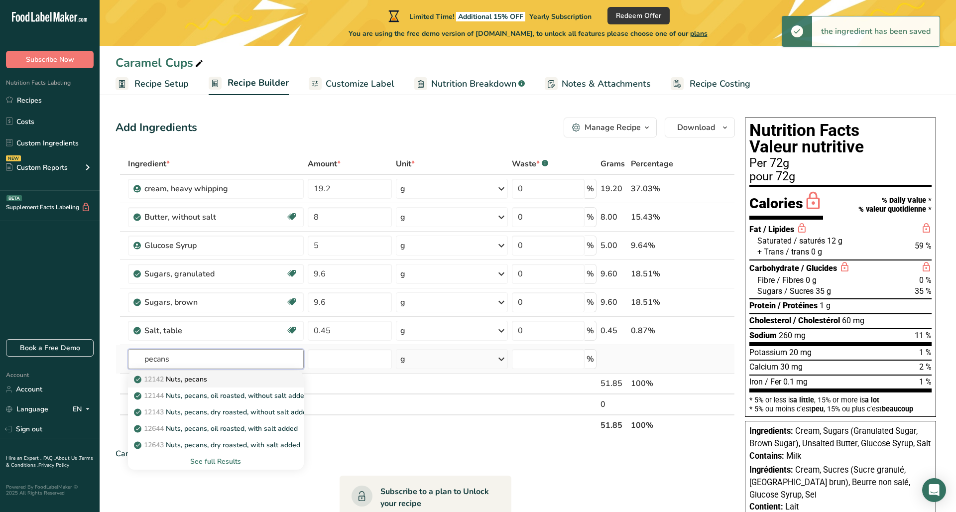
type input "pecans"
click at [237, 381] on div "12142 Nuts, pecans" at bounding box center [208, 379] width 144 height 10
type input "Nuts, pecans"
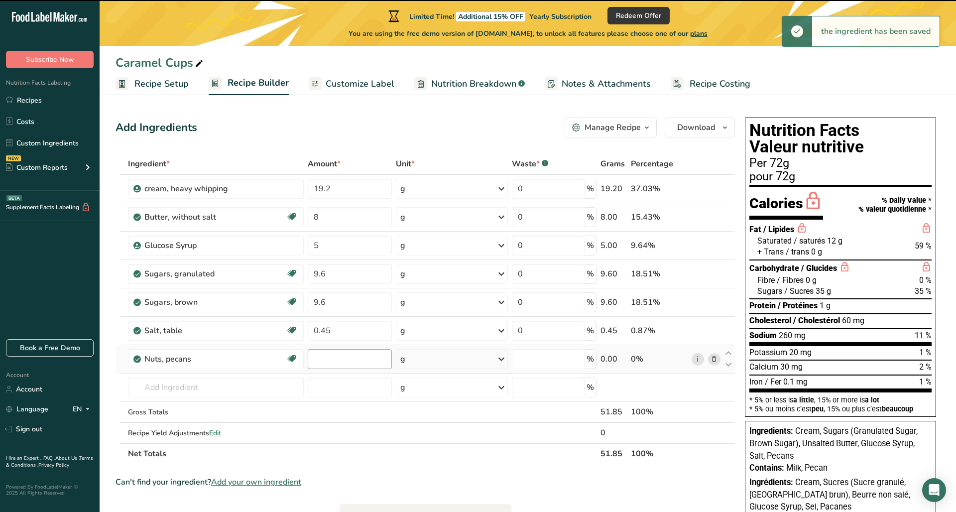
type input "0"
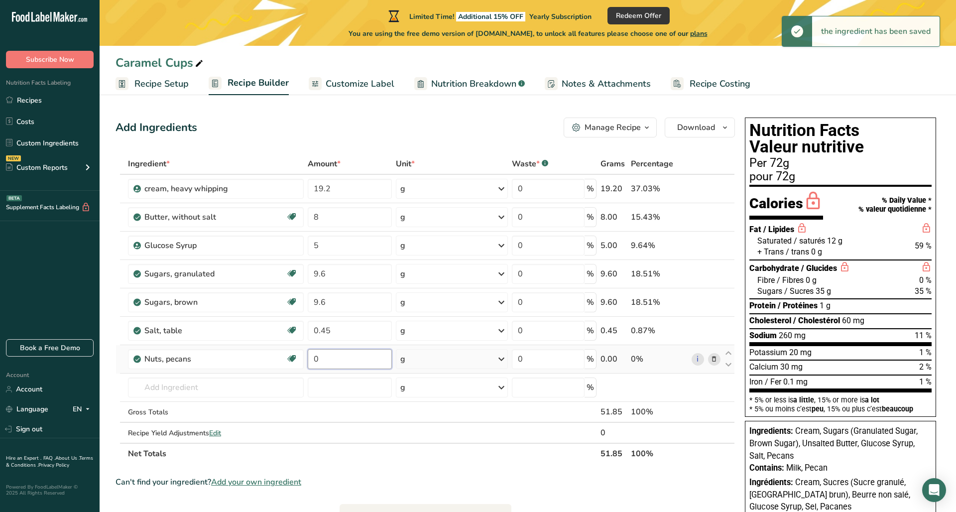
click at [343, 361] on input "0" at bounding box center [350, 359] width 84 height 20
type input "23"
click at [170, 389] on div "Ingredient * Amount * Unit * Waste * .a-a{fill:#347362;}.b-a{fill:#fff;} Grams …" at bounding box center [426, 308] width 620 height 311
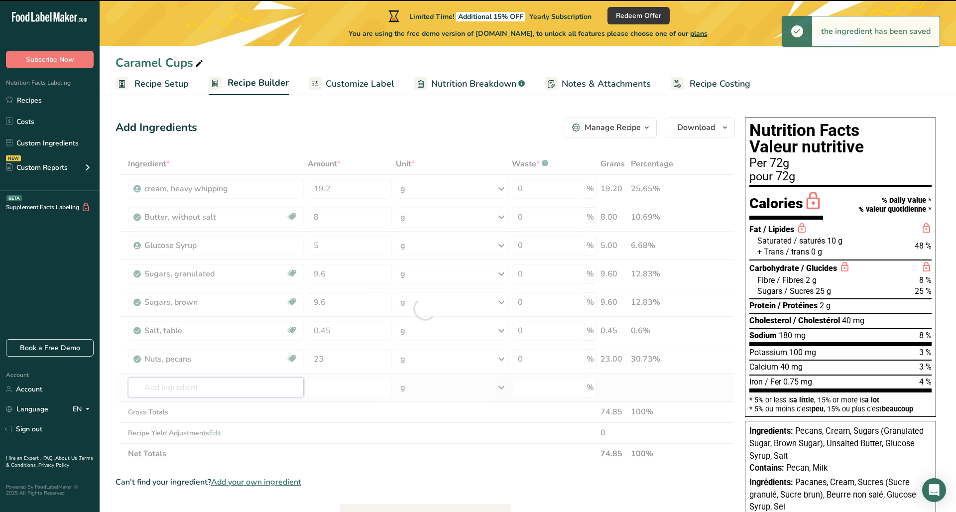
type input "d"
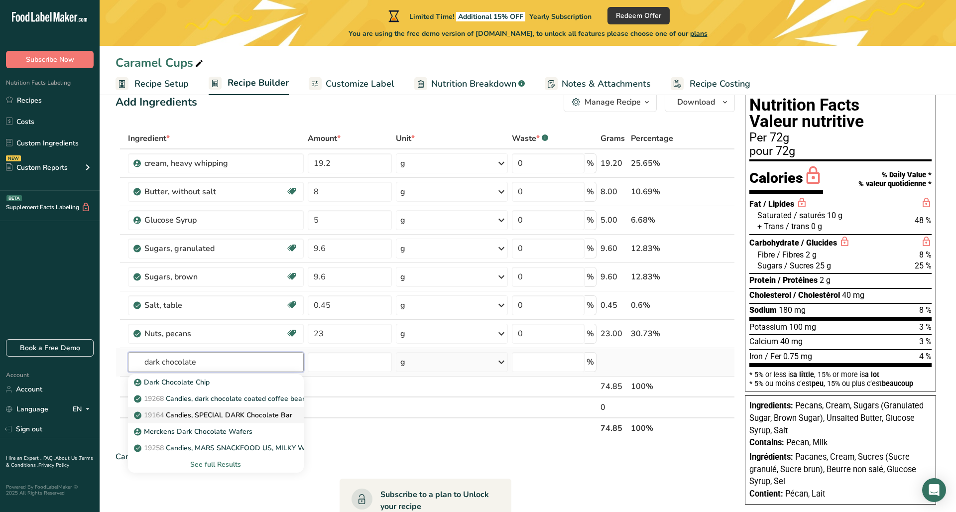
scroll to position [29, 0]
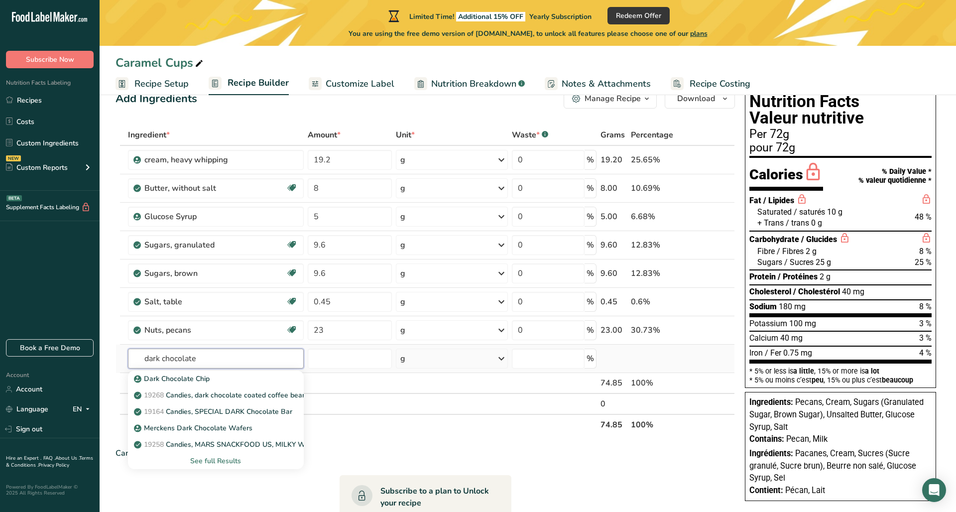
type input "dark chocolate"
click at [230, 462] on div "See full Results" at bounding box center [216, 461] width 160 height 10
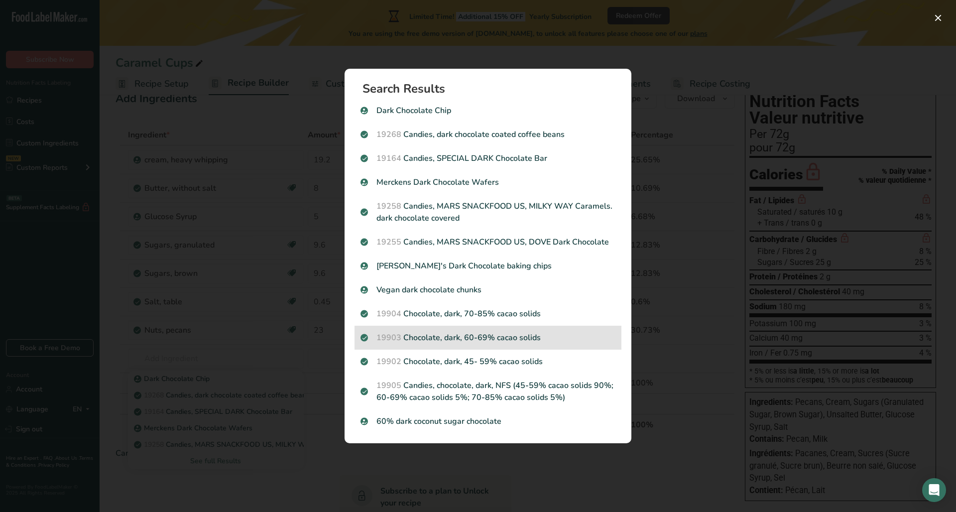
click at [474, 336] on p "19903 Chocolate, dark, 60-69% cacao solids" at bounding box center [488, 338] width 255 height 12
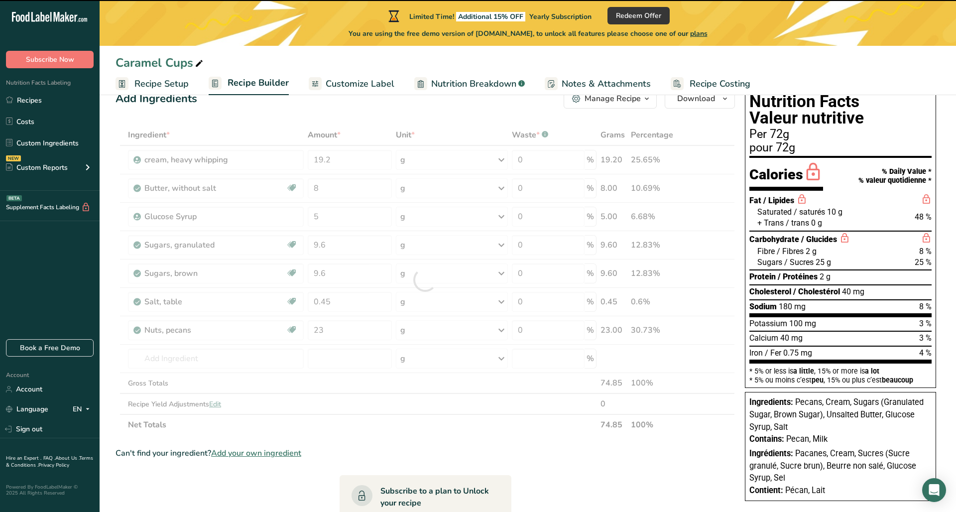
type input "0"
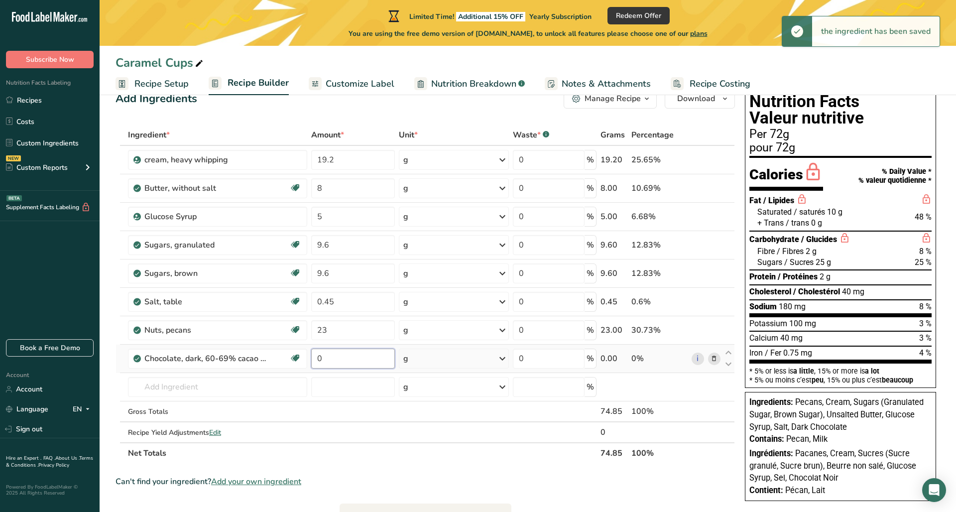
click at [351, 367] on input "0" at bounding box center [352, 359] width 83 height 20
click at [334, 329] on div "Ingredient * Amount * Unit * Waste * .a-a{fill:#347362;}.b-a{fill:#fff;} Grams …" at bounding box center [426, 294] width 620 height 339
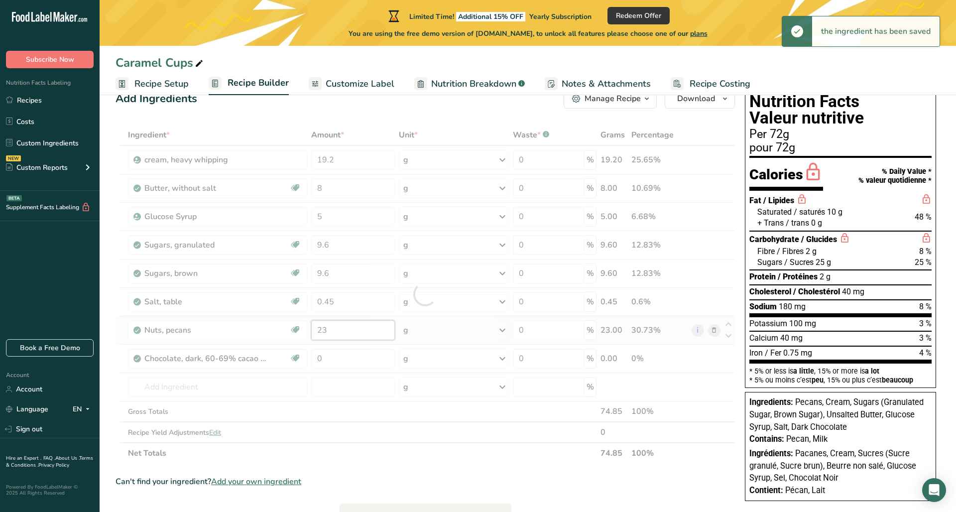
type input "2"
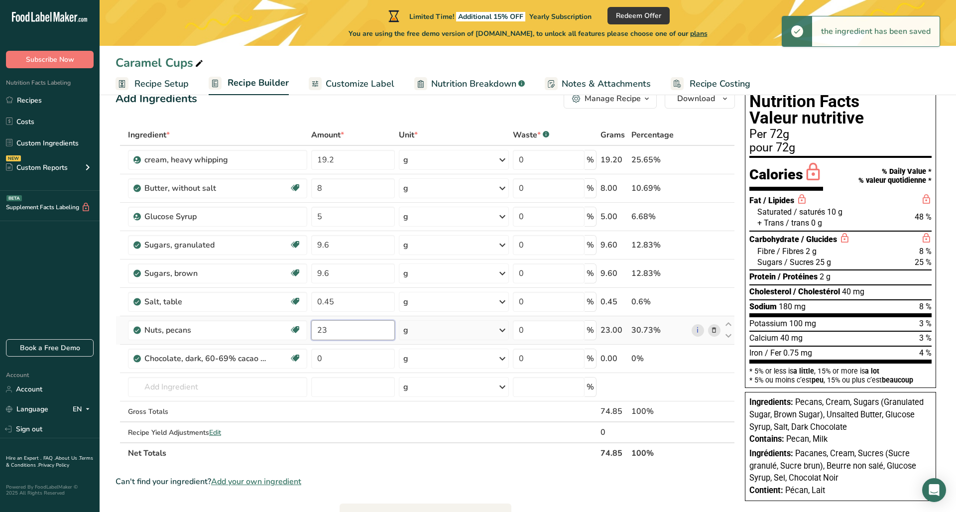
type input "2"
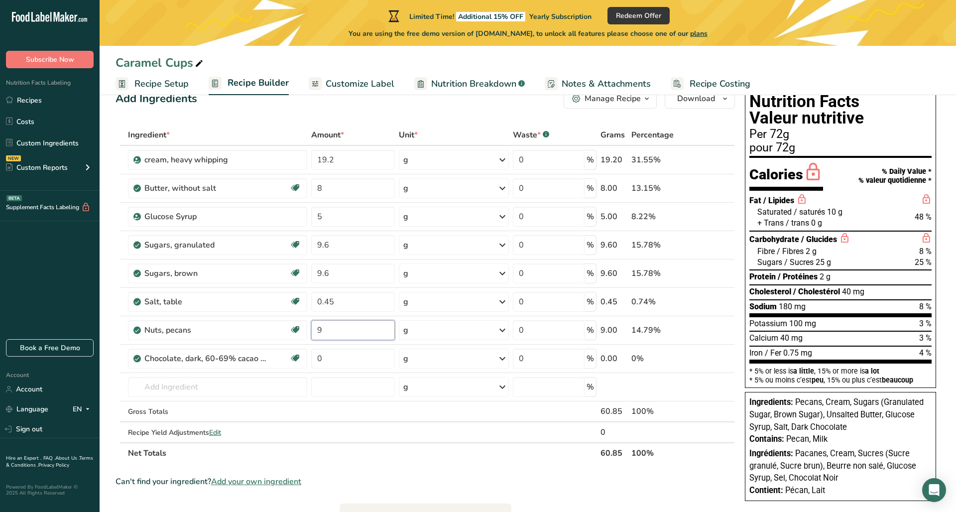
type input "9"
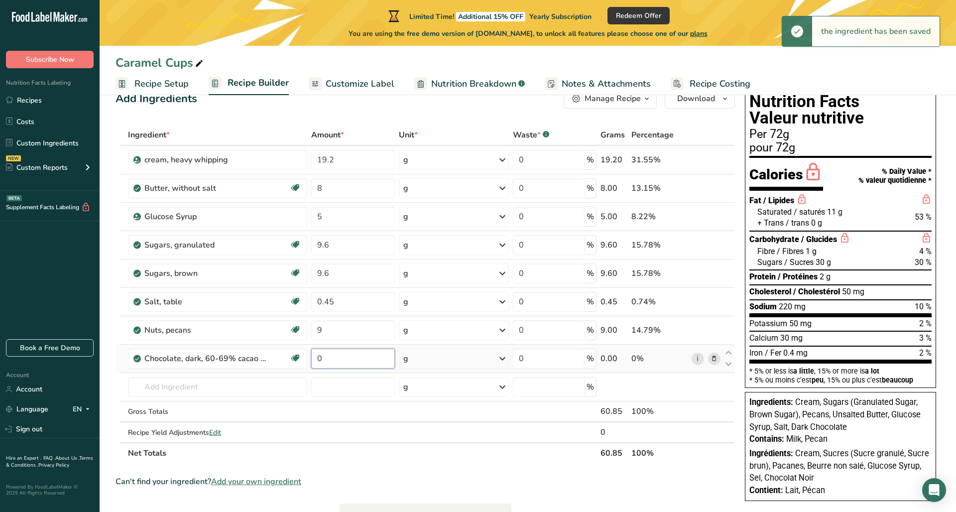
click at [343, 361] on div "Ingredient * Amount * Unit * Waste * .a-a{fill:#347362;}.b-a{fill:#fff;} Grams …" at bounding box center [426, 294] width 620 height 339
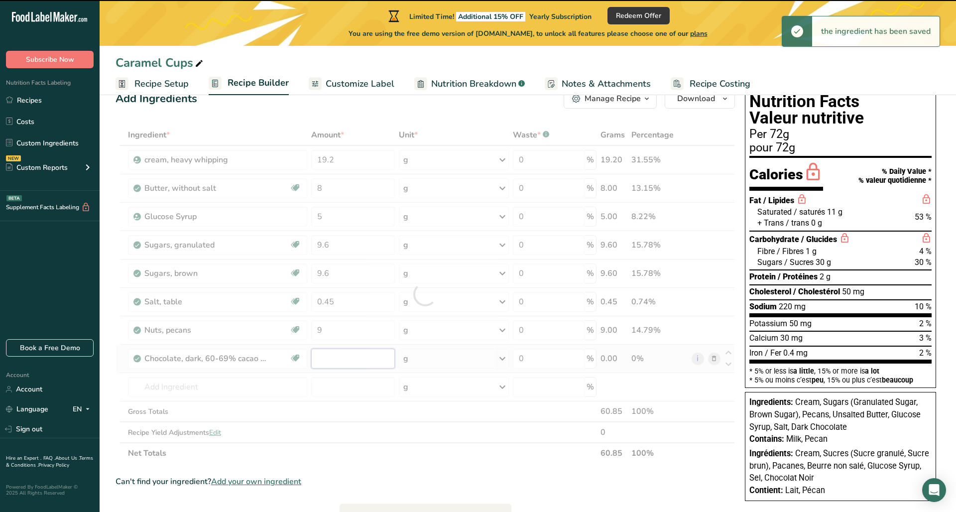
type input "0"
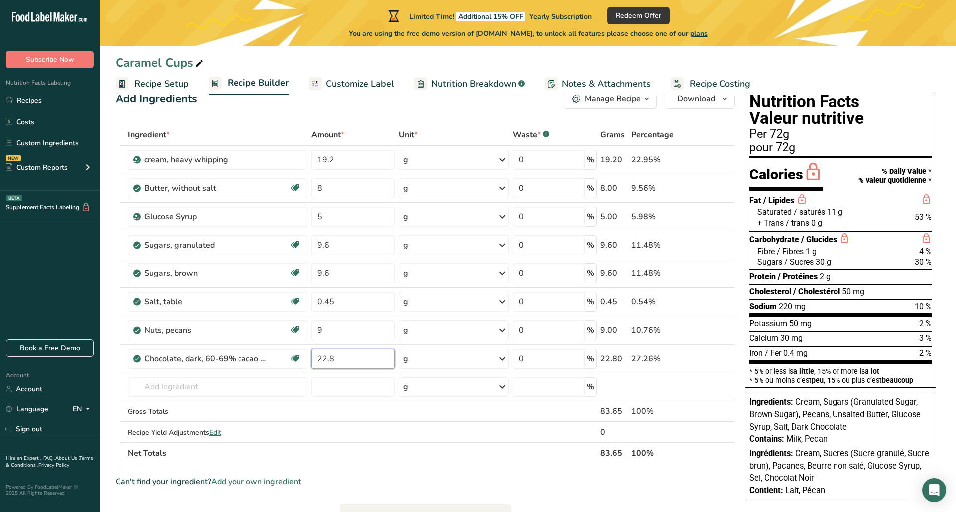
type input "22.8"
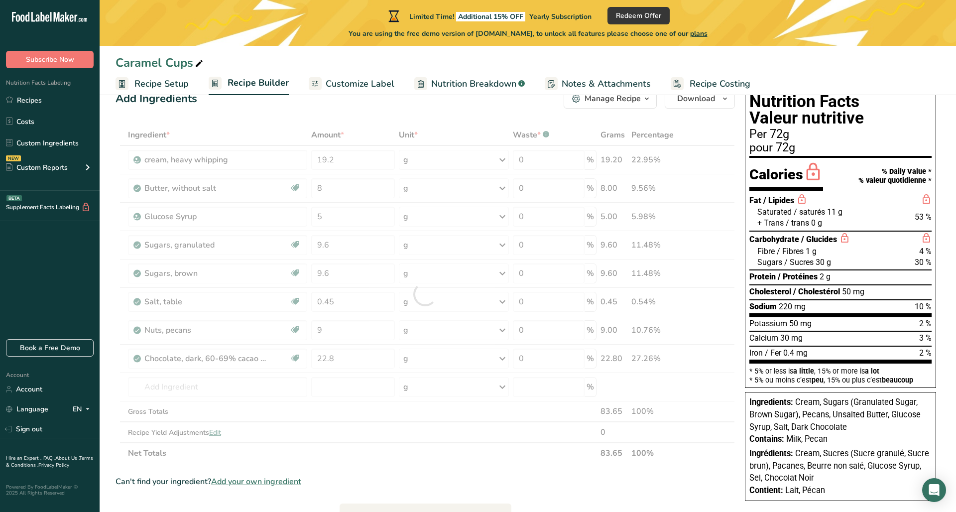
click at [382, 461] on div "Ingredient * Amount * Unit * Waste * .a-a{fill:#347362;}.b-a{fill:#fff;} Grams …" at bounding box center [426, 294] width 620 height 339
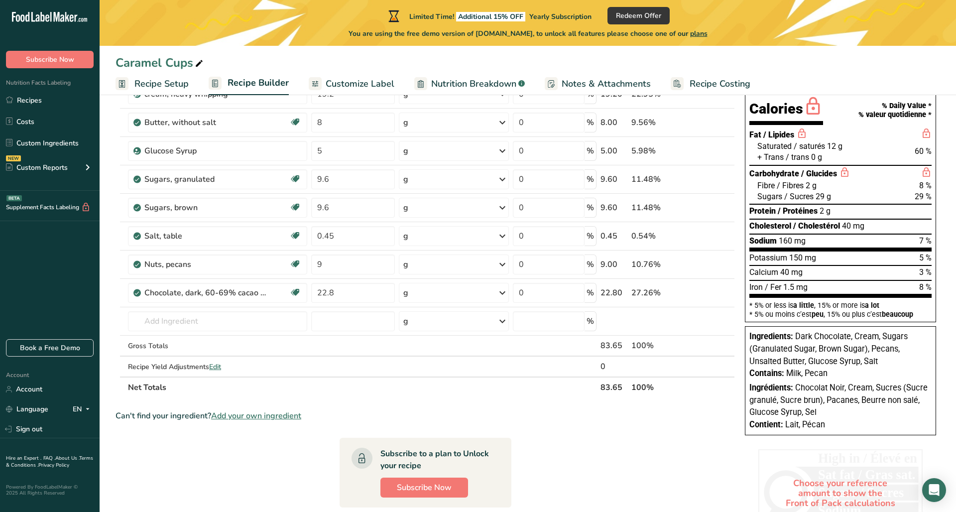
scroll to position [0, 0]
